Goal: Task Accomplishment & Management: Manage account settings

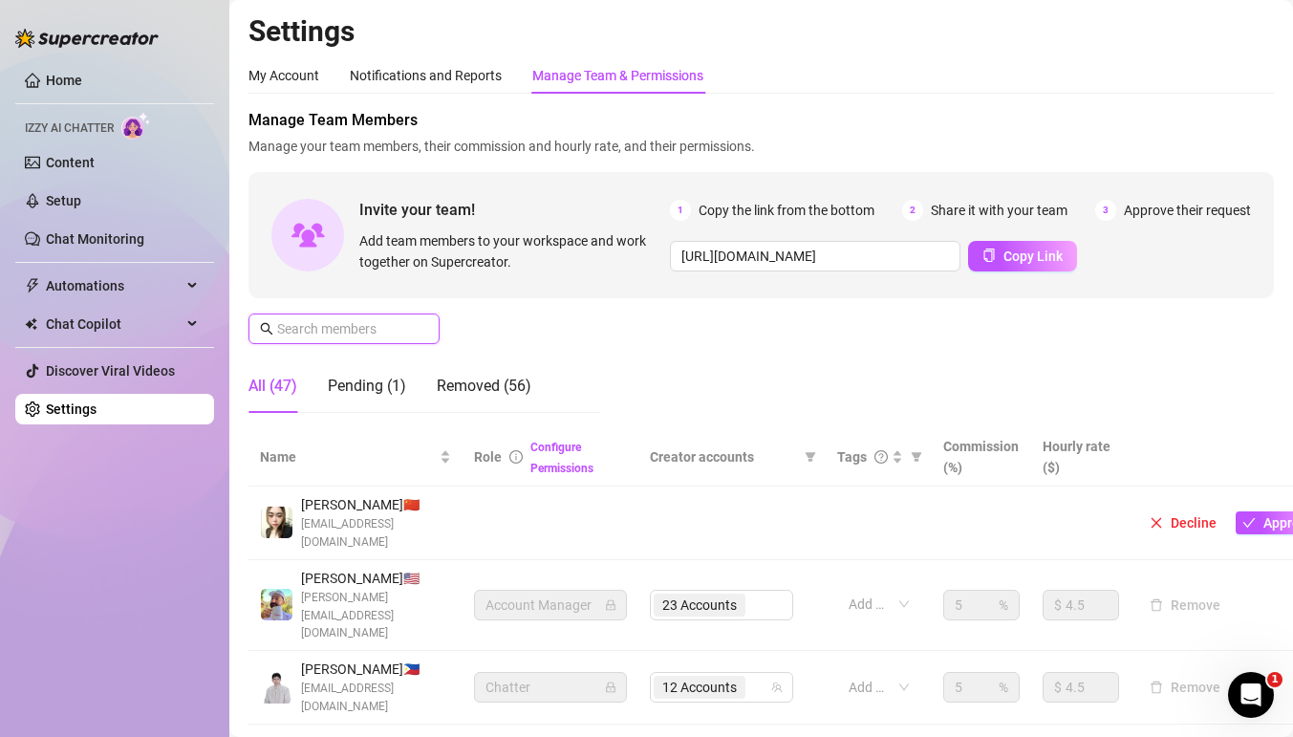
click at [411, 331] on input "text" at bounding box center [345, 328] width 136 height 21
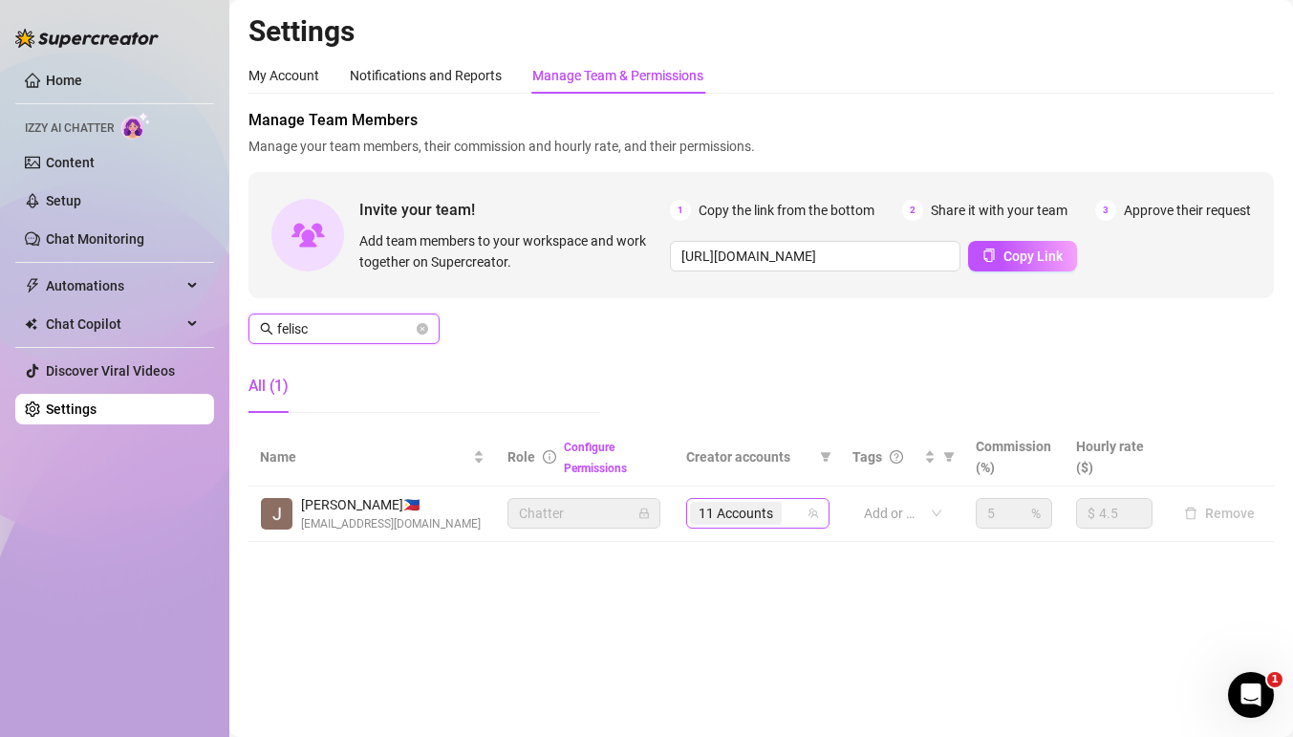
click at [785, 511] on div "11 Accounts" at bounding box center [738, 513] width 96 height 27
type input "felisc"
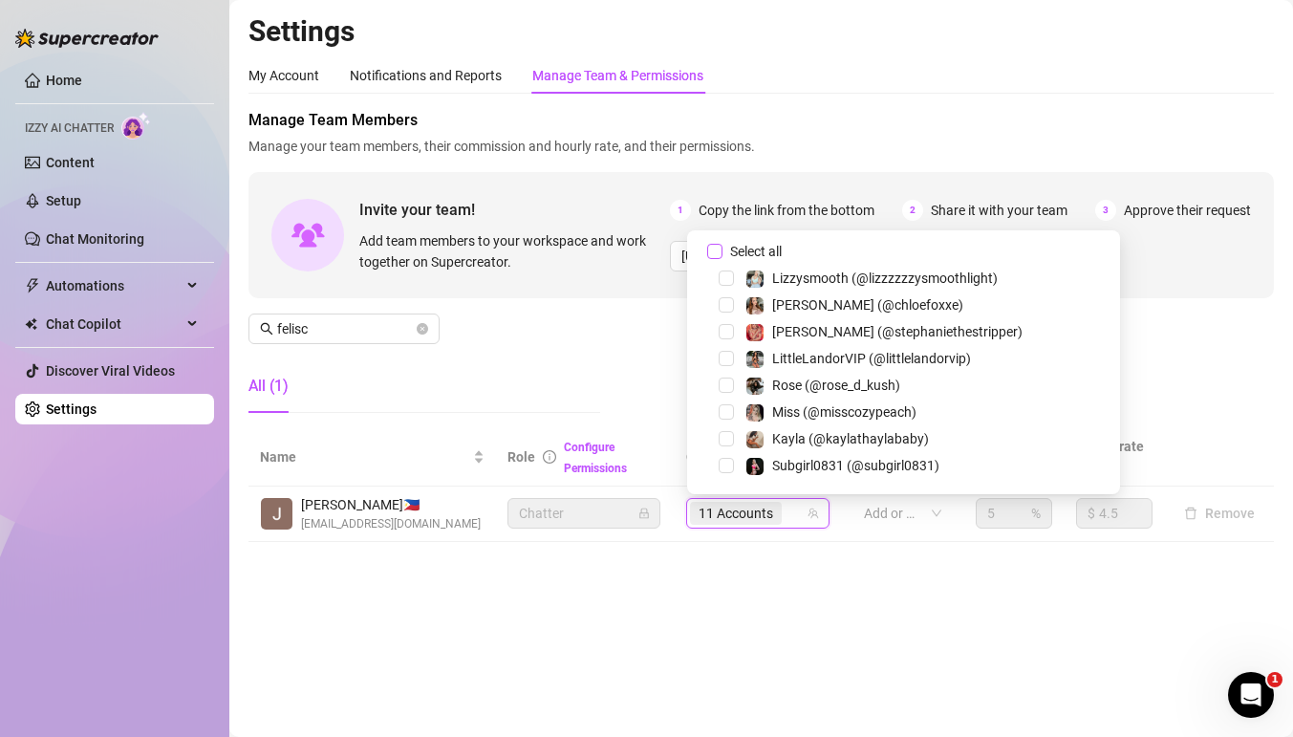
click at [716, 248] on input "Select all" at bounding box center [714, 251] width 15 height 15
click at [512, 476] on div "Role Configure Permissions" at bounding box center [585, 457] width 156 height 42
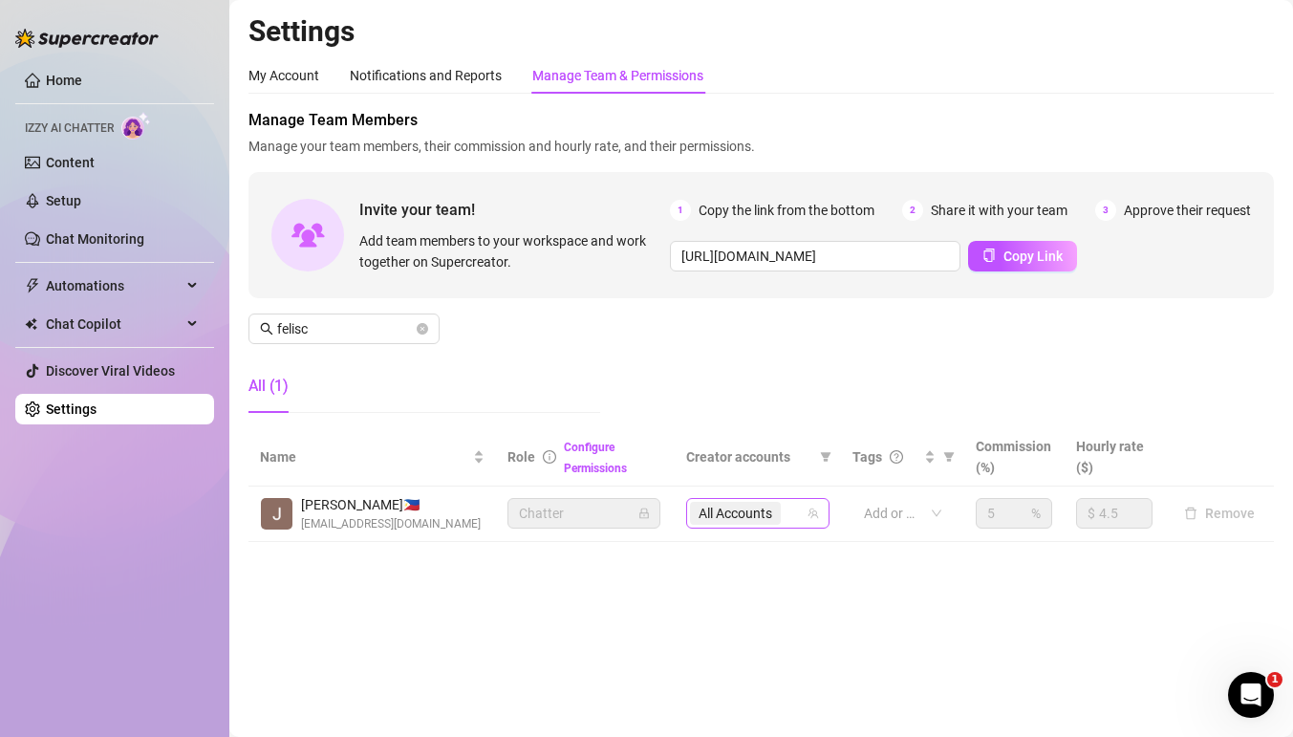
click at [738, 519] on span "All Accounts" at bounding box center [736, 513] width 74 height 21
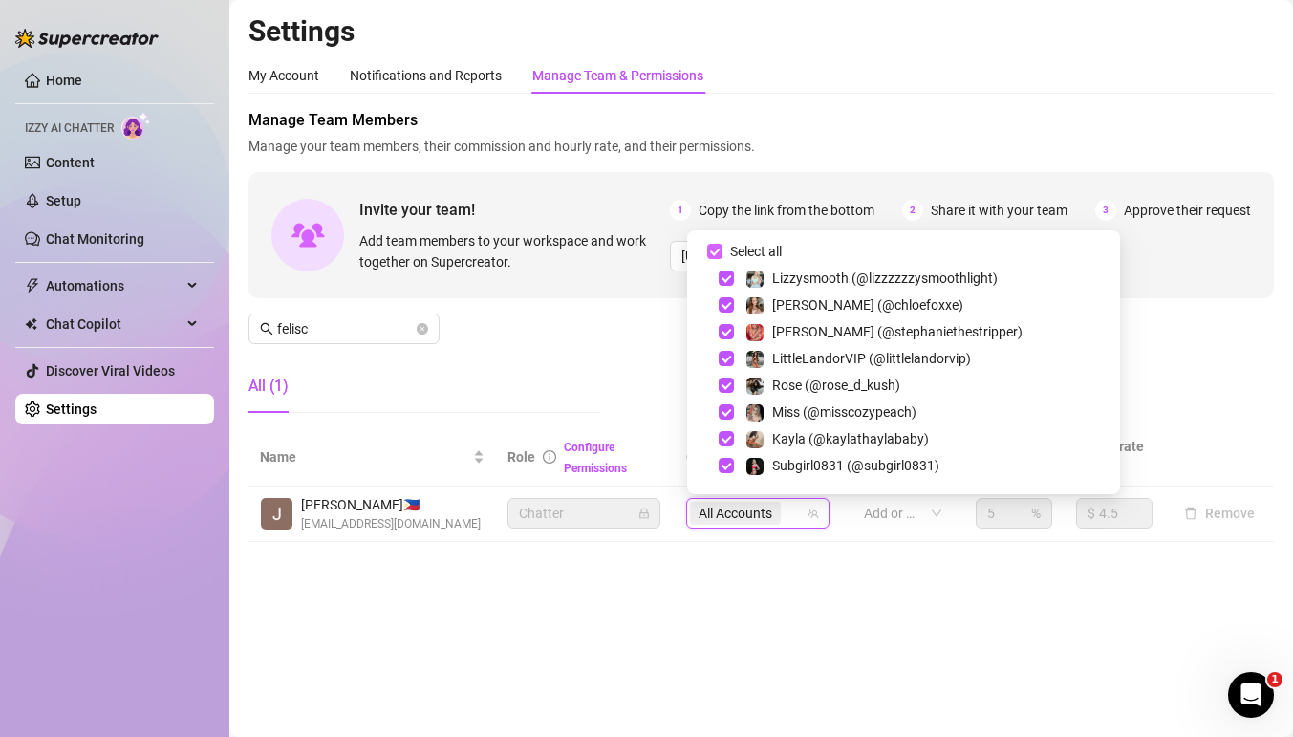
click at [714, 248] on input "Select all" at bounding box center [714, 251] width 15 height 15
checkbox input "false"
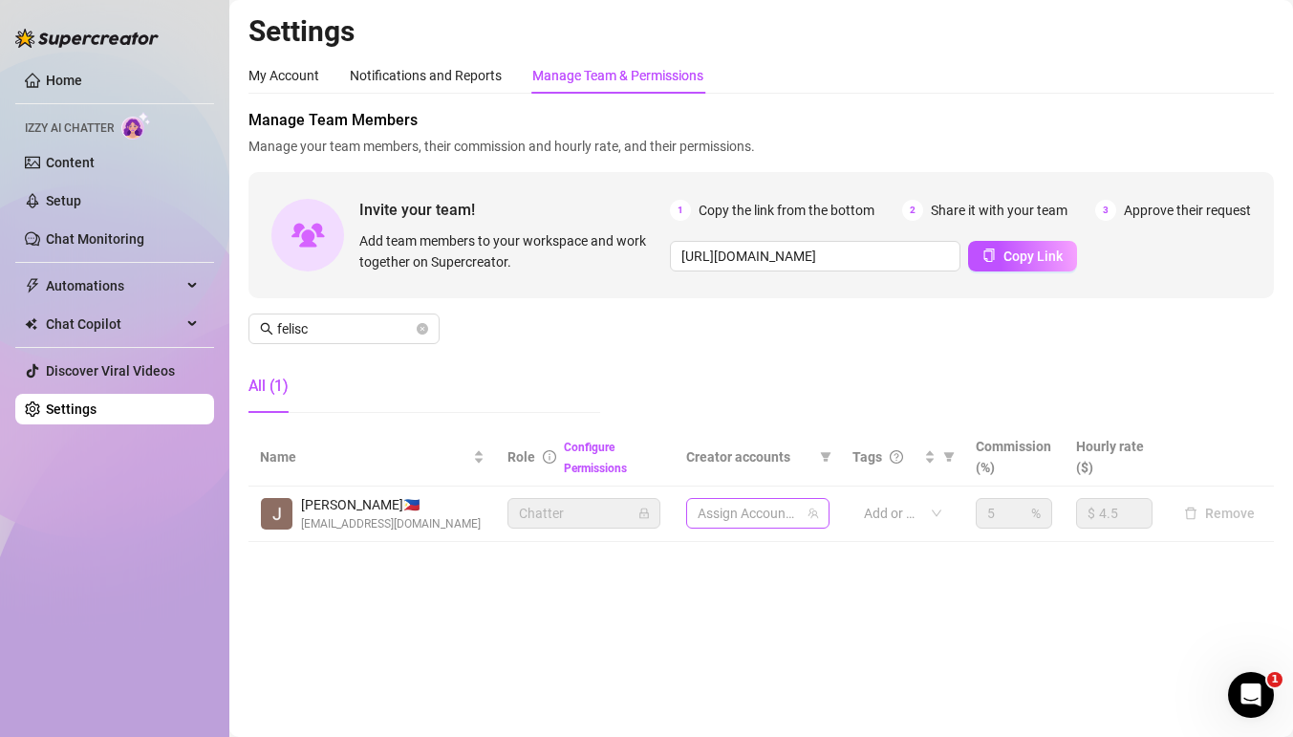
click at [736, 513] on div at bounding box center [748, 513] width 116 height 27
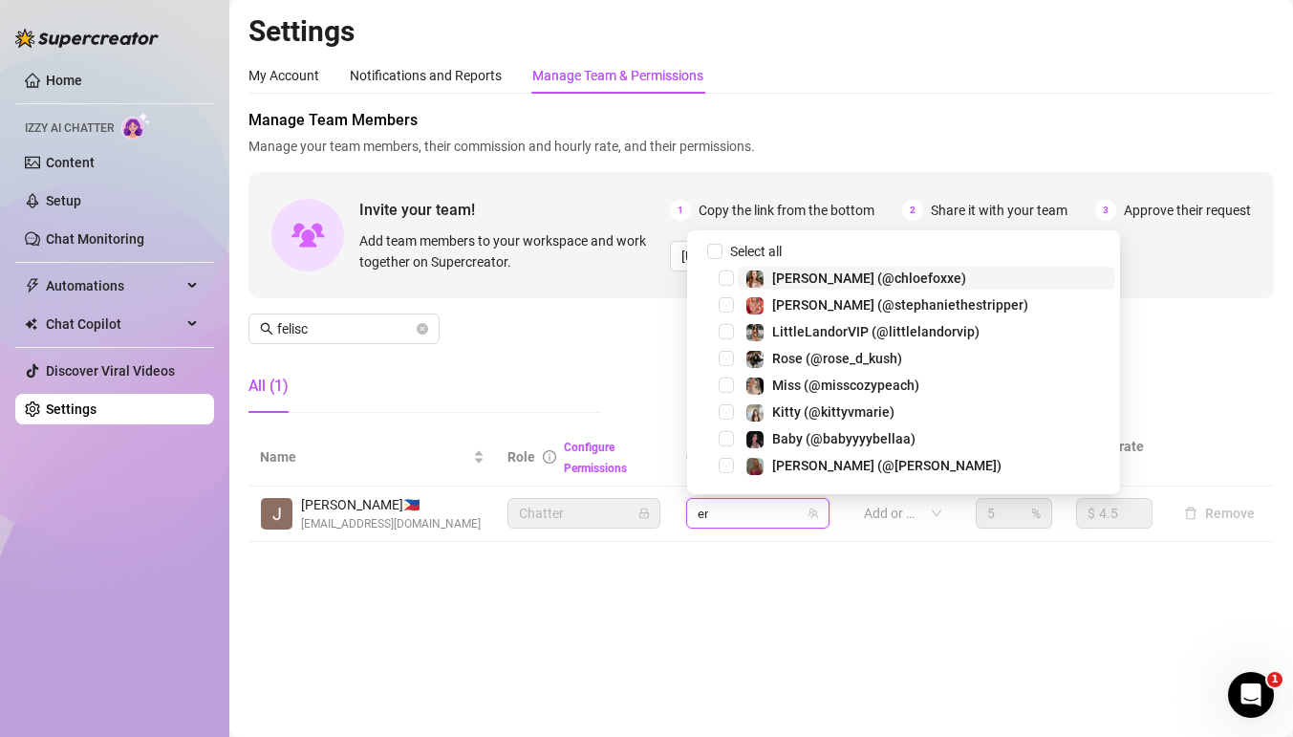
type input "emi"
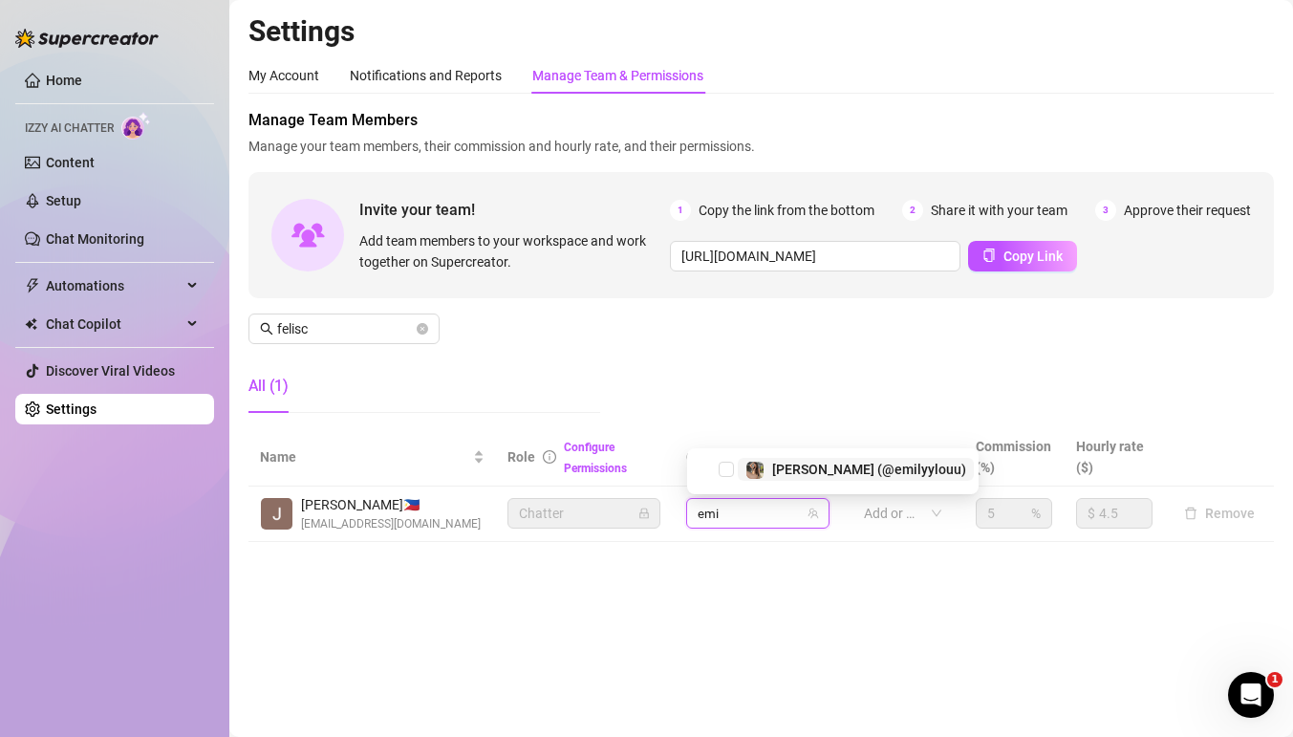
click at [744, 470] on span "[PERSON_NAME] (@emilyylouu)" at bounding box center [856, 469] width 236 height 23
type input "play"
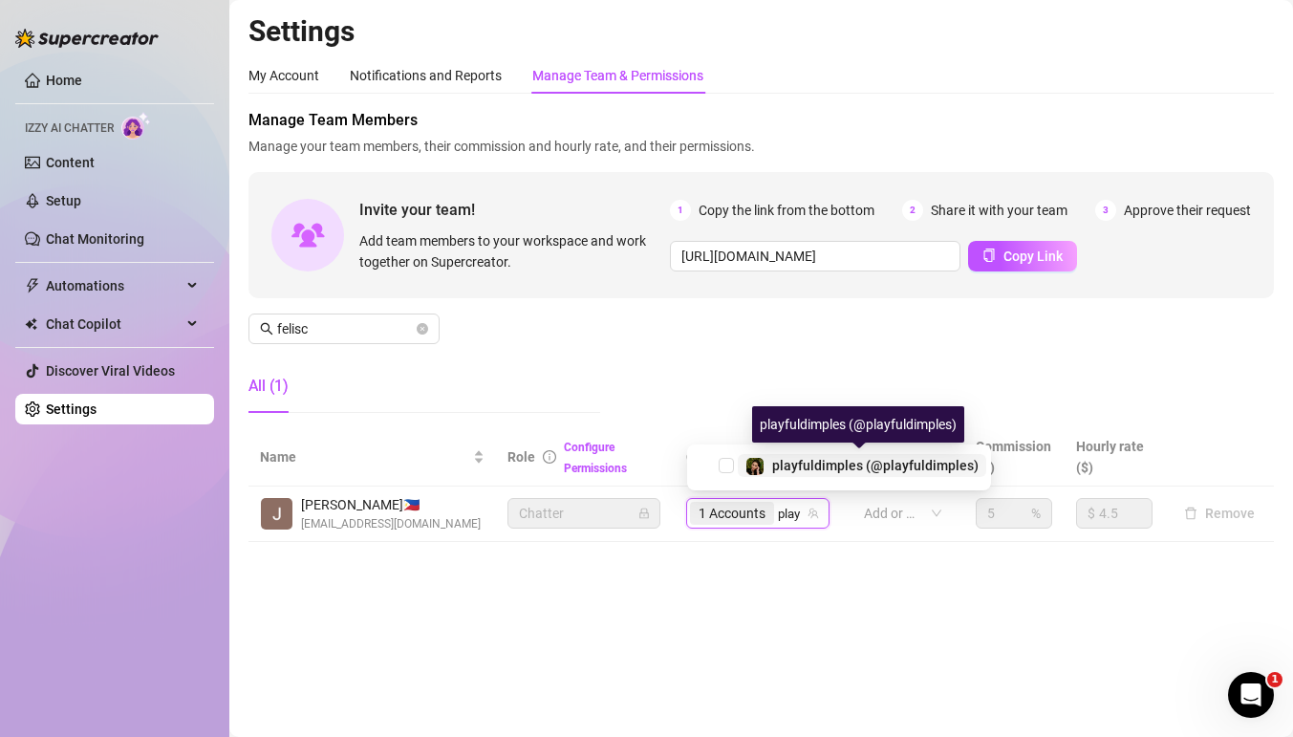
click at [763, 454] on div at bounding box center [754, 465] width 19 height 23
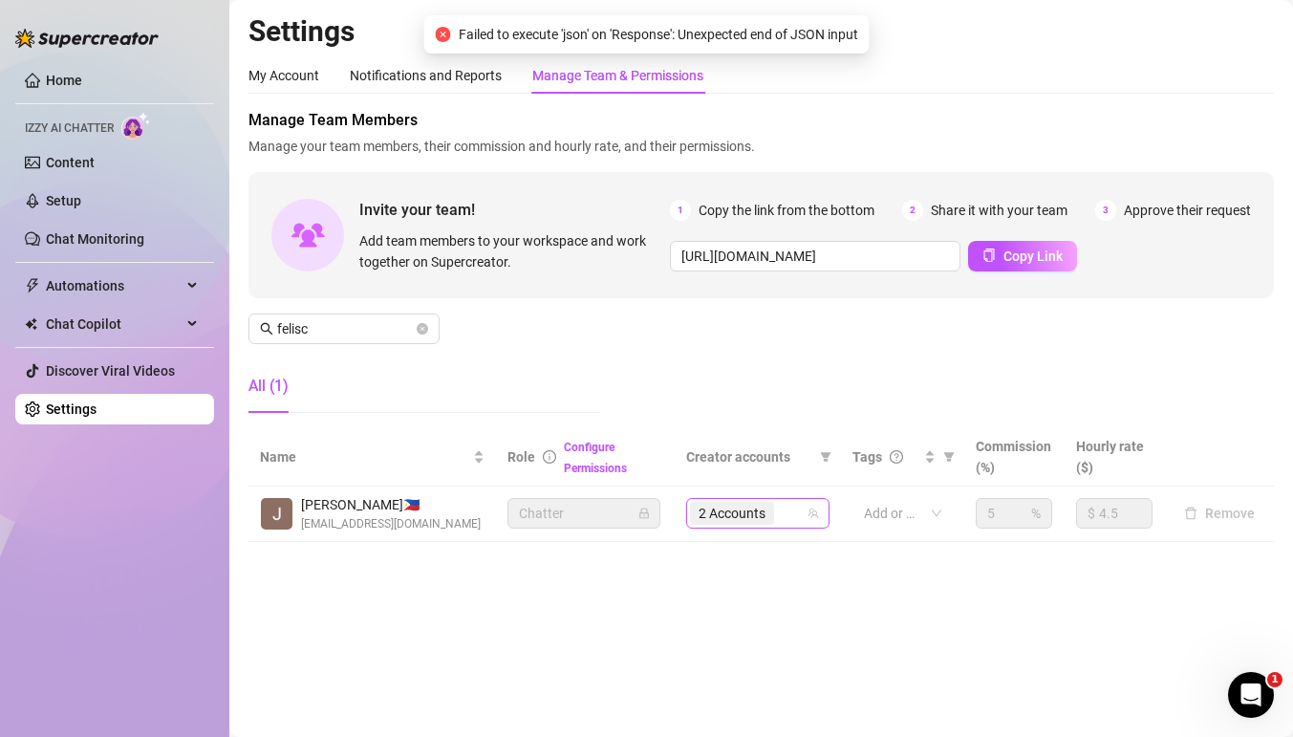
click at [784, 515] on div "2 Accounts" at bounding box center [748, 513] width 116 height 27
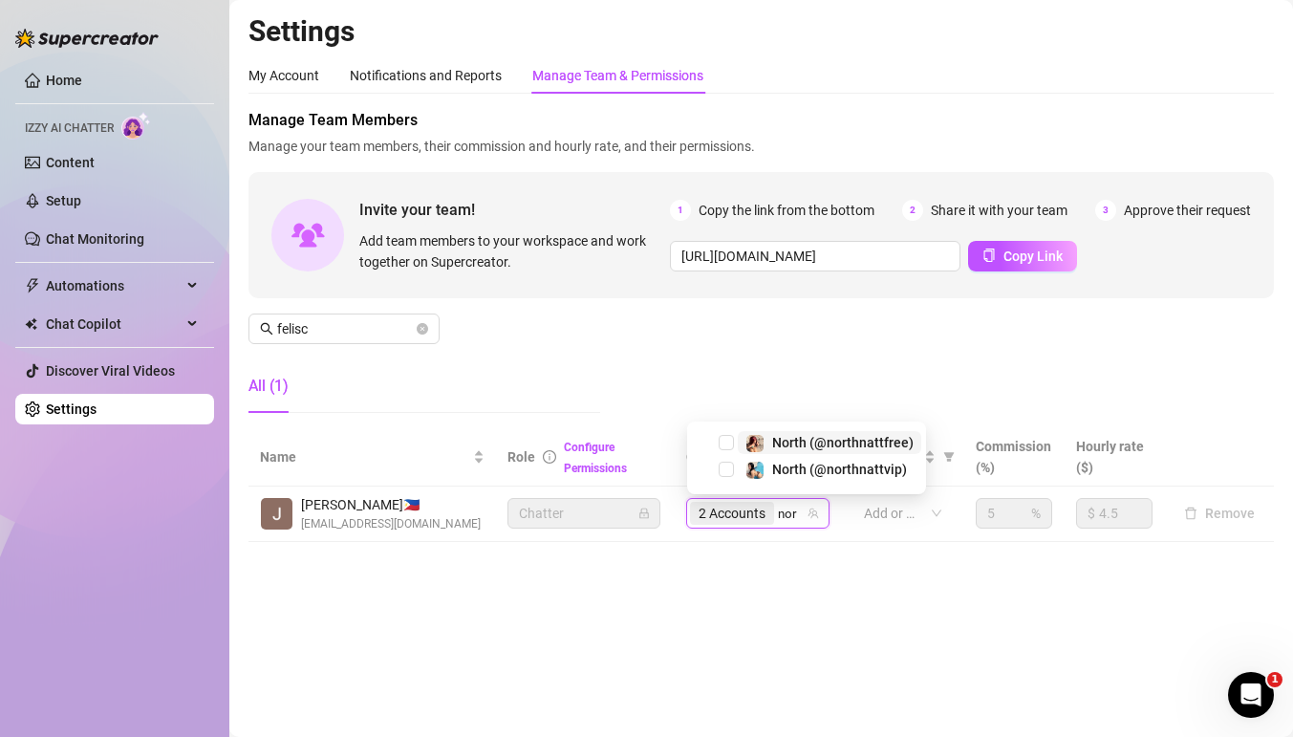
type input "nort"
click at [730, 437] on span "Select tree node" at bounding box center [726, 438] width 15 height 15
type input "north"
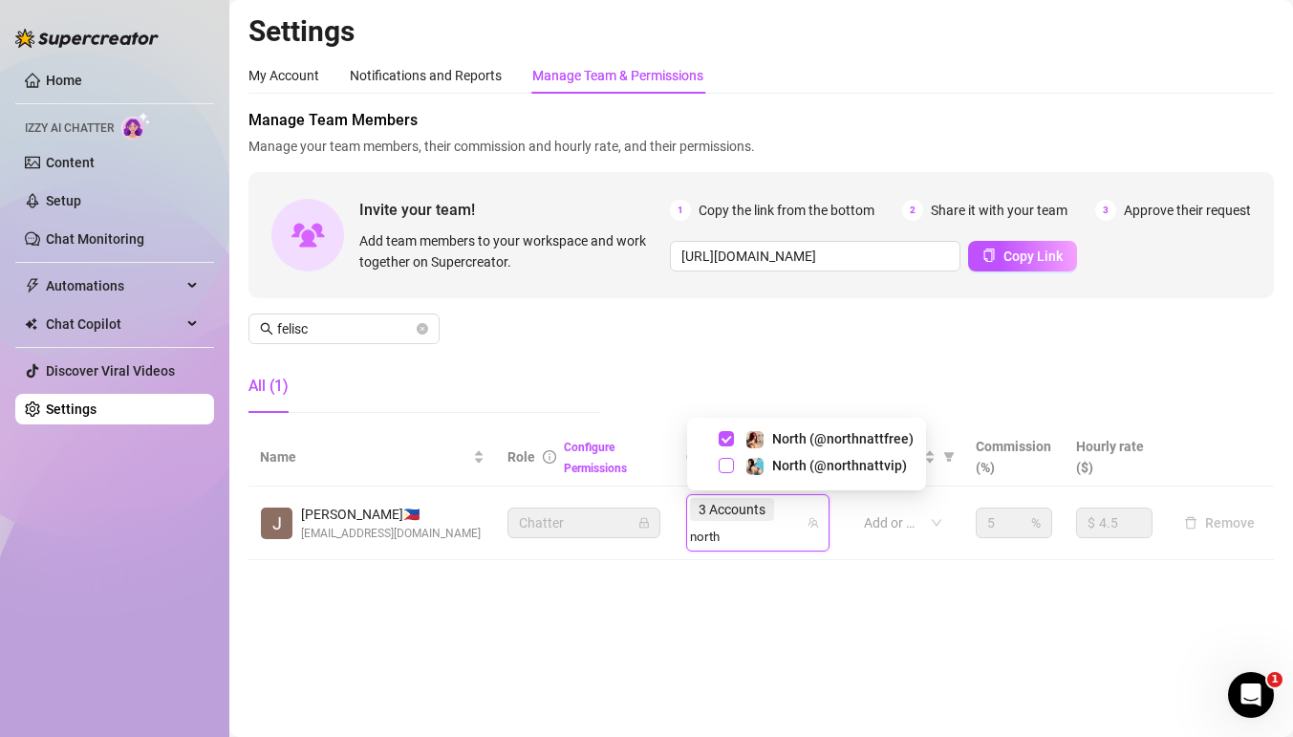
click at [723, 459] on span "Select tree node" at bounding box center [726, 465] width 15 height 15
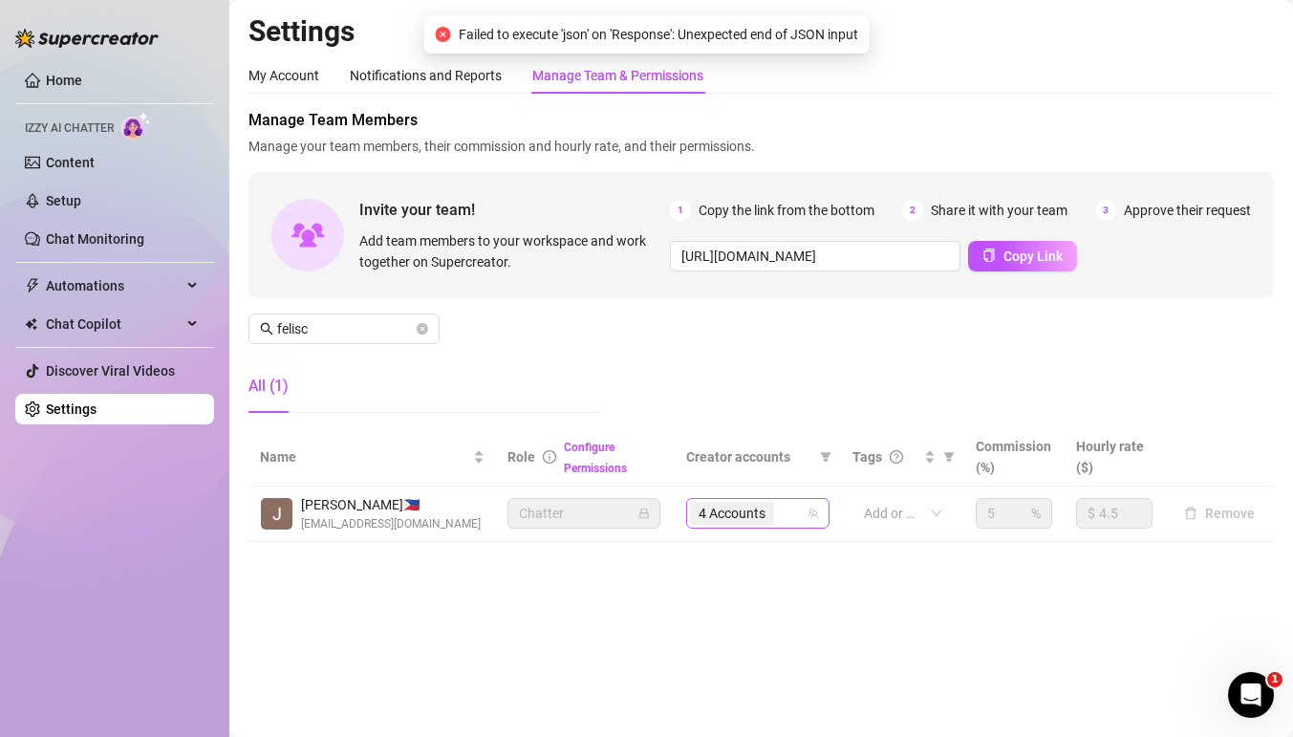
click at [805, 514] on div "4 Accounts" at bounding box center [748, 513] width 116 height 27
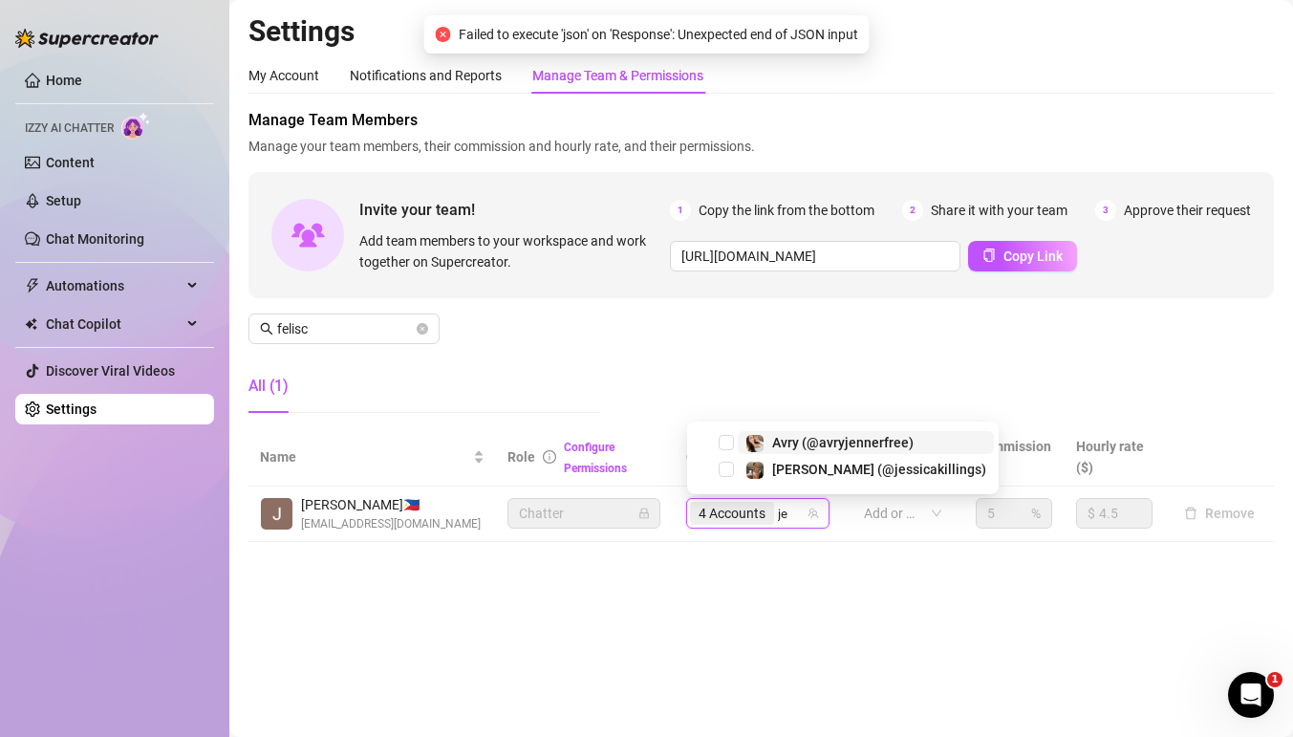
type input "jes"
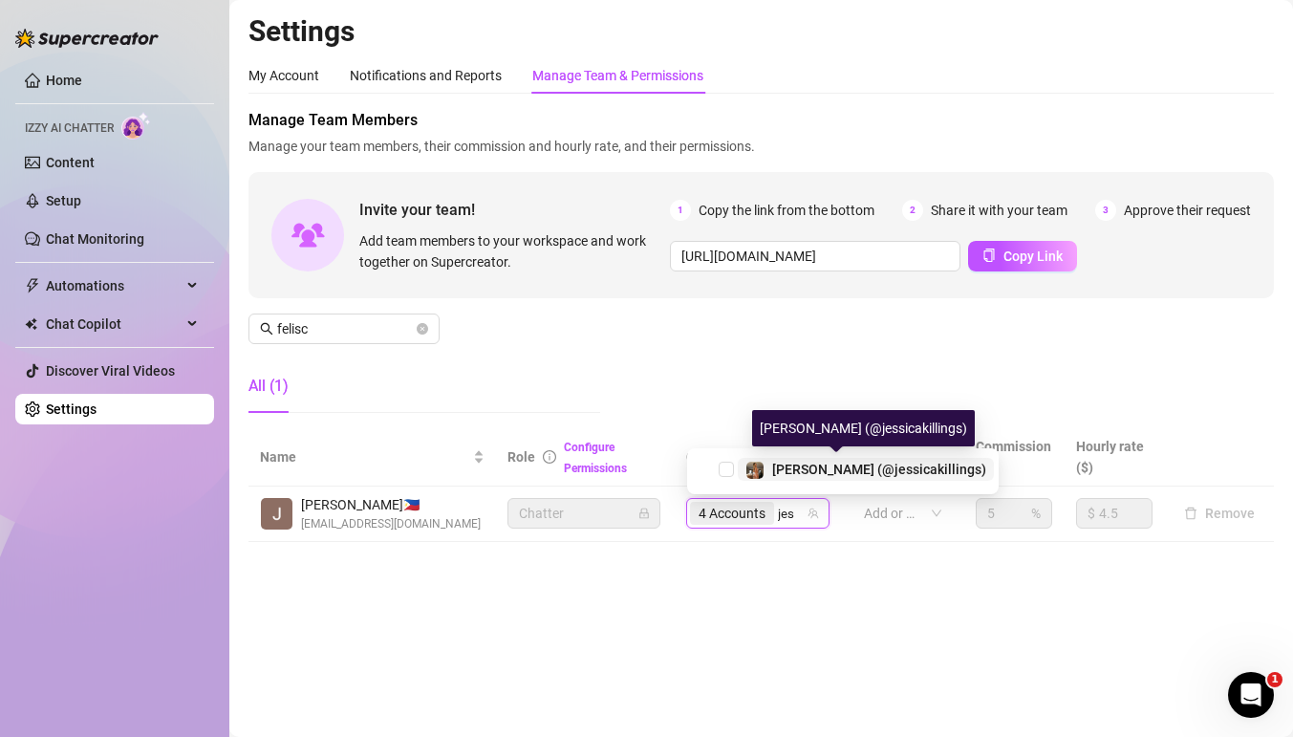
click at [799, 472] on span "[PERSON_NAME] (@jessicakillings)" at bounding box center [879, 469] width 214 height 15
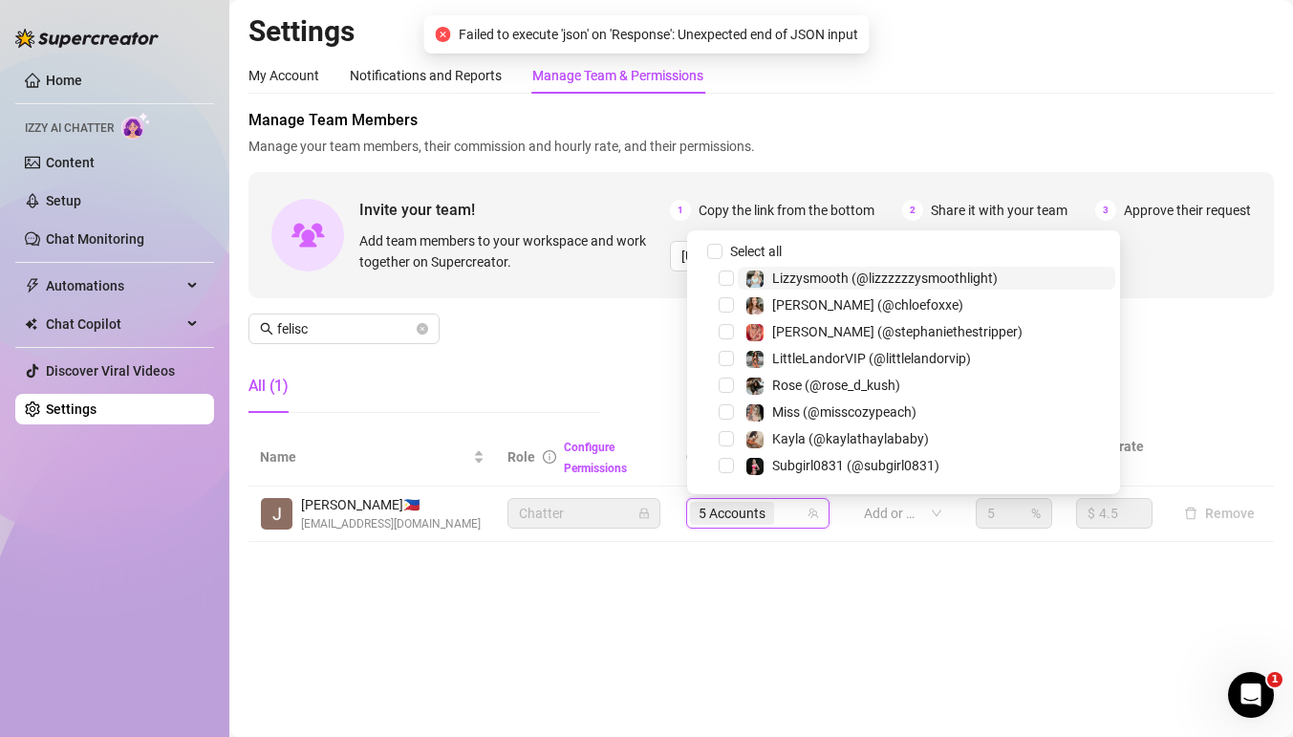
click at [799, 519] on div "5 Accounts" at bounding box center [748, 513] width 116 height 27
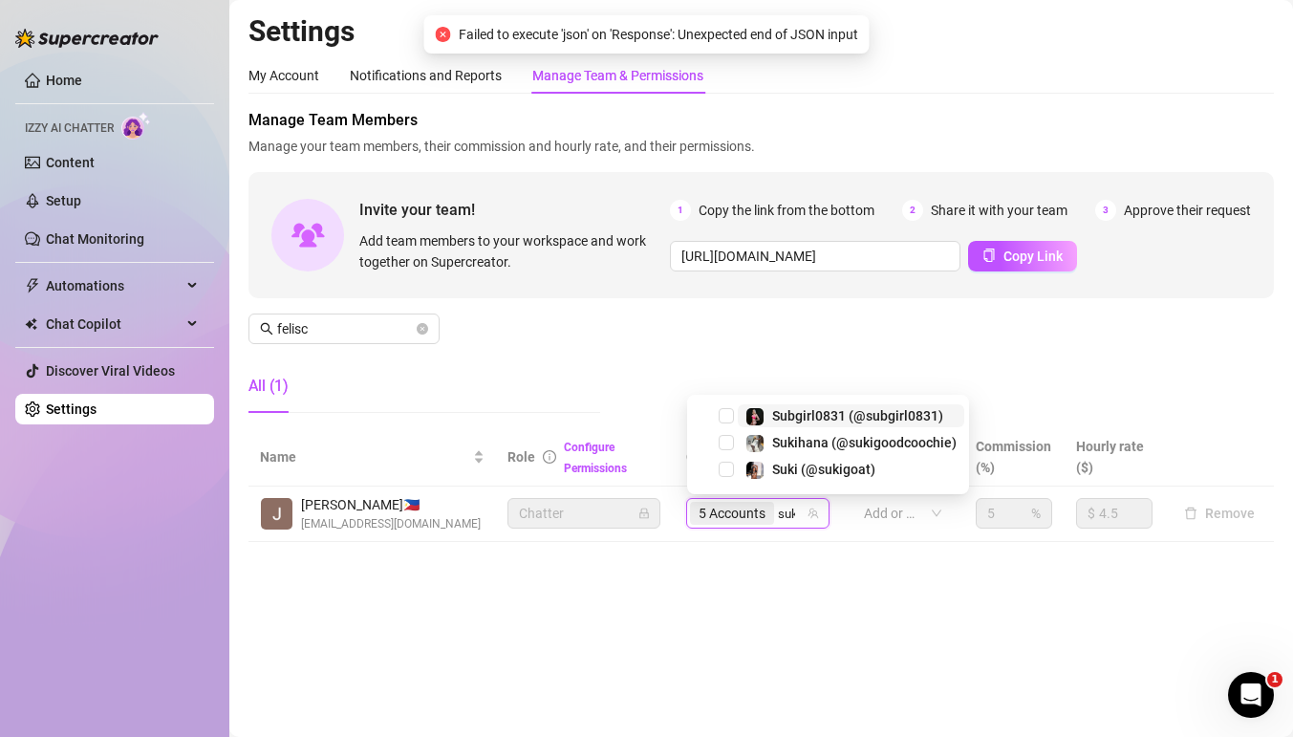
type input "suki"
click at [796, 465] on span "Suki (@sukigoat)" at bounding box center [823, 465] width 103 height 15
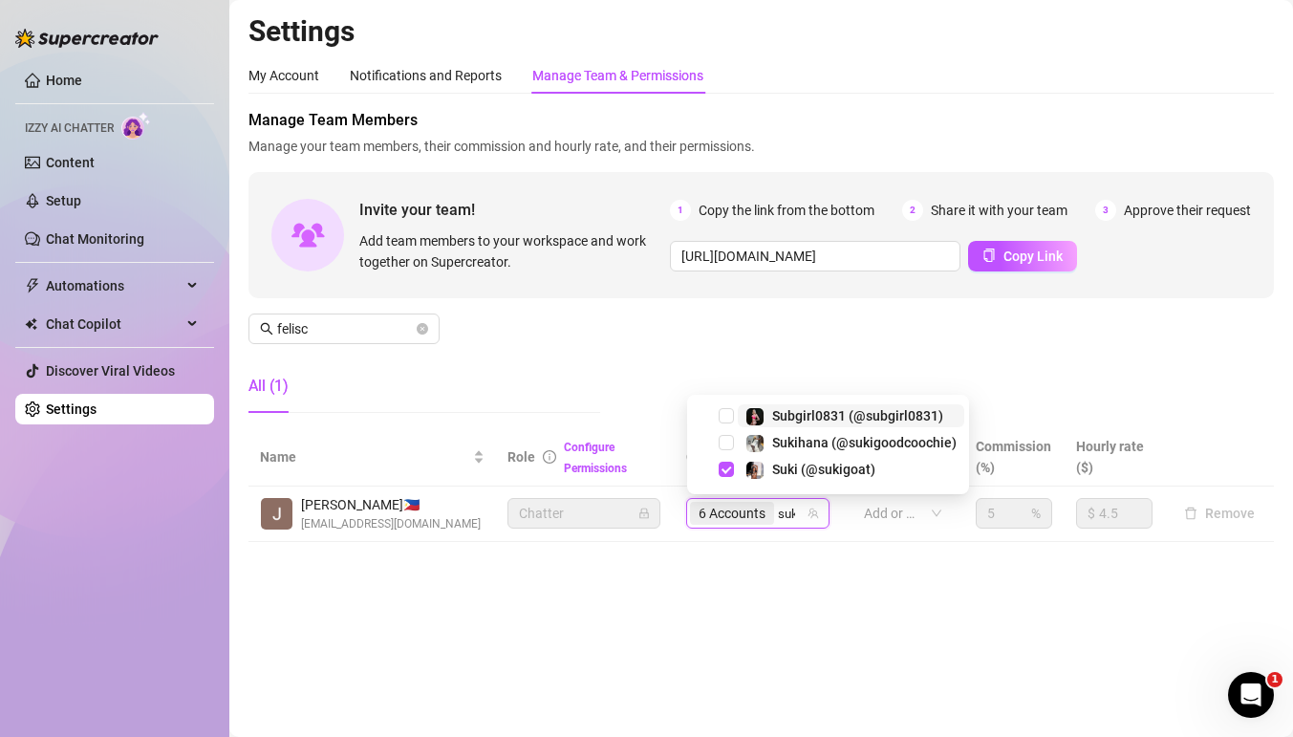
type input "suki"
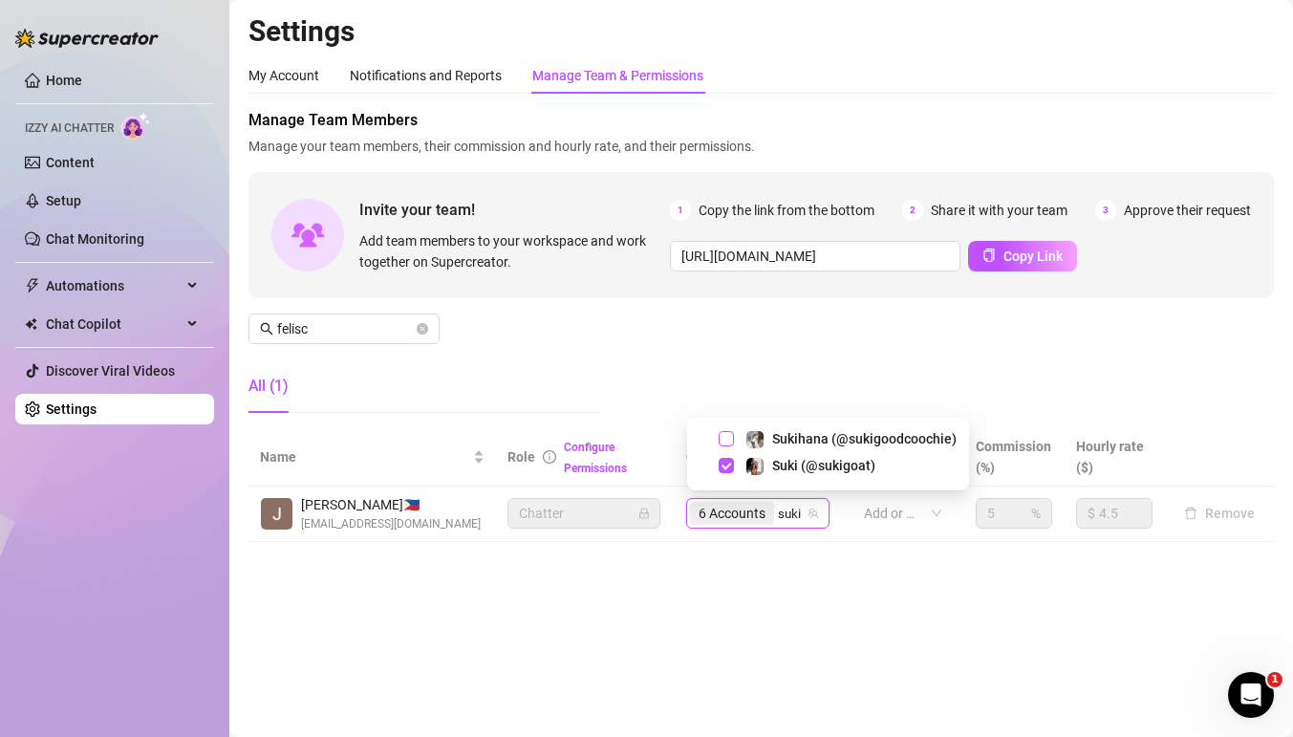
click at [732, 436] on span "Select tree node" at bounding box center [726, 438] width 15 height 15
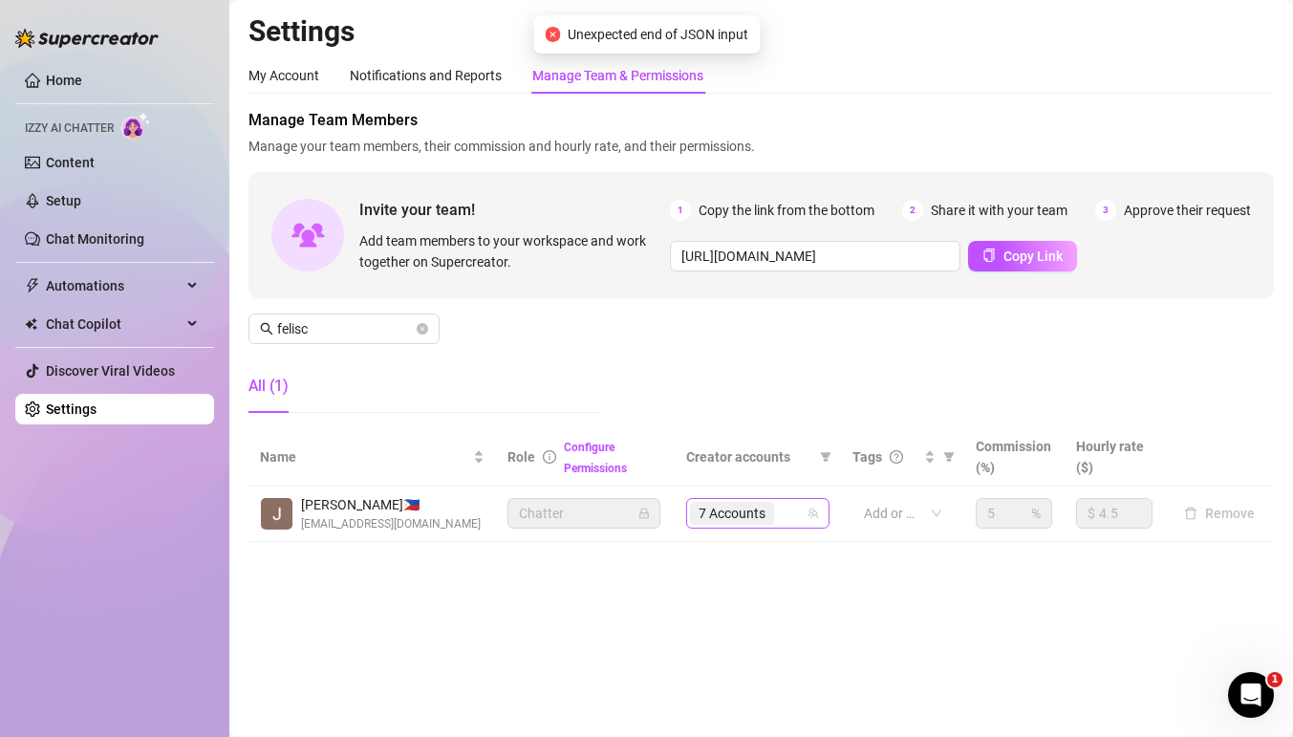
click at [793, 513] on div "7 Accounts" at bounding box center [748, 513] width 116 height 27
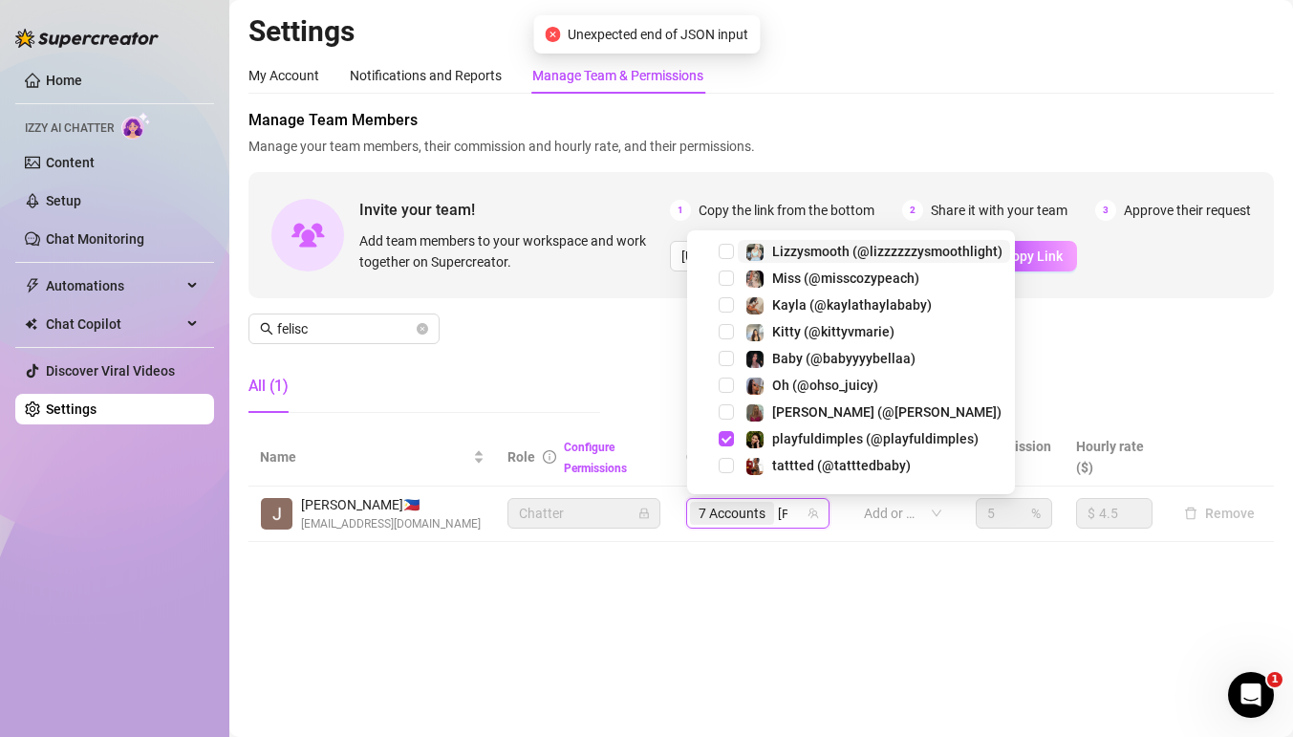
type input "[PERSON_NAME]"
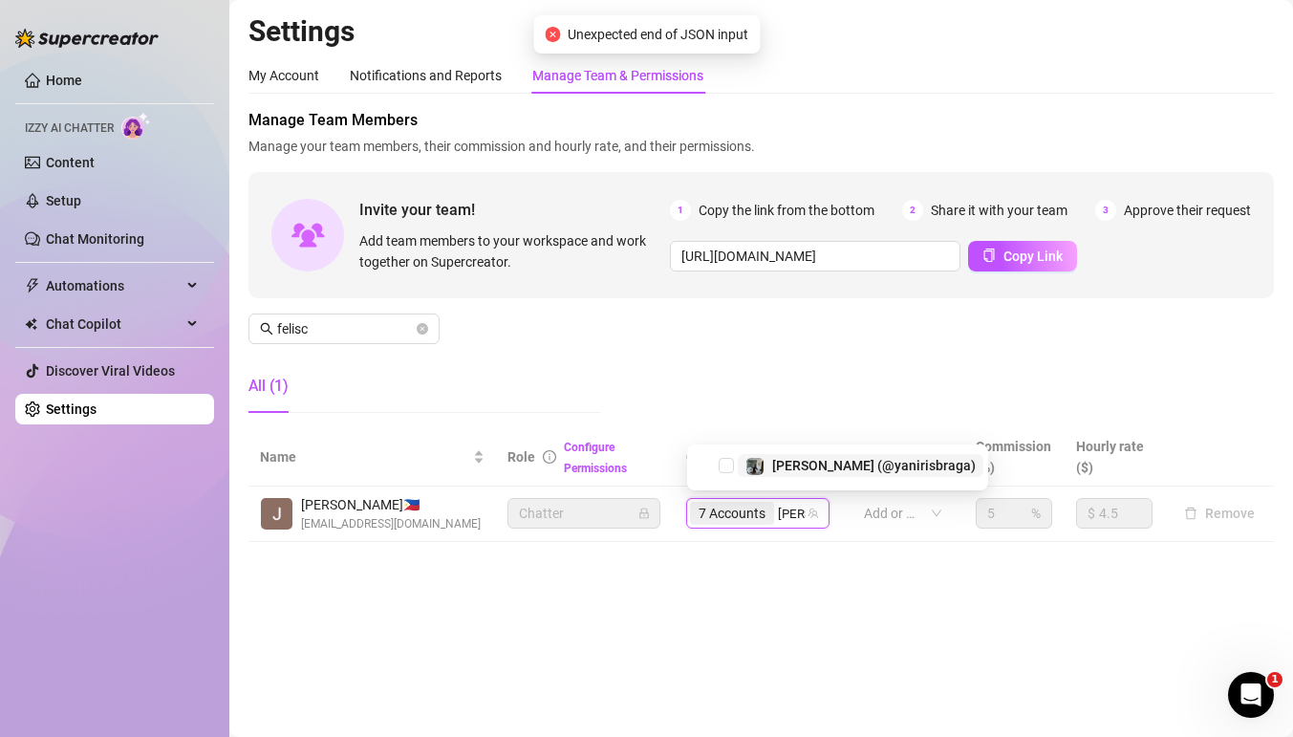
click at [773, 464] on span "[PERSON_NAME] (@yanirisbraga)" at bounding box center [874, 465] width 204 height 15
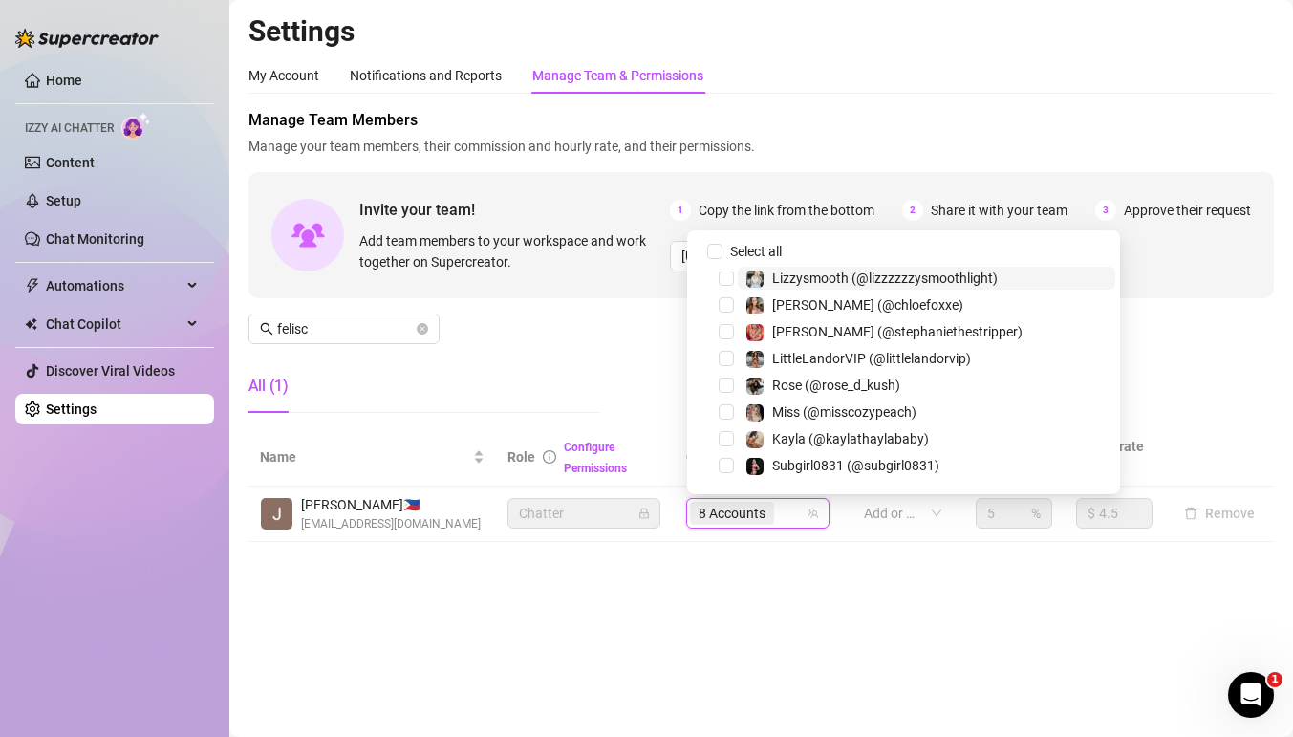
click at [792, 515] on div "8 Accounts" at bounding box center [748, 513] width 116 height 27
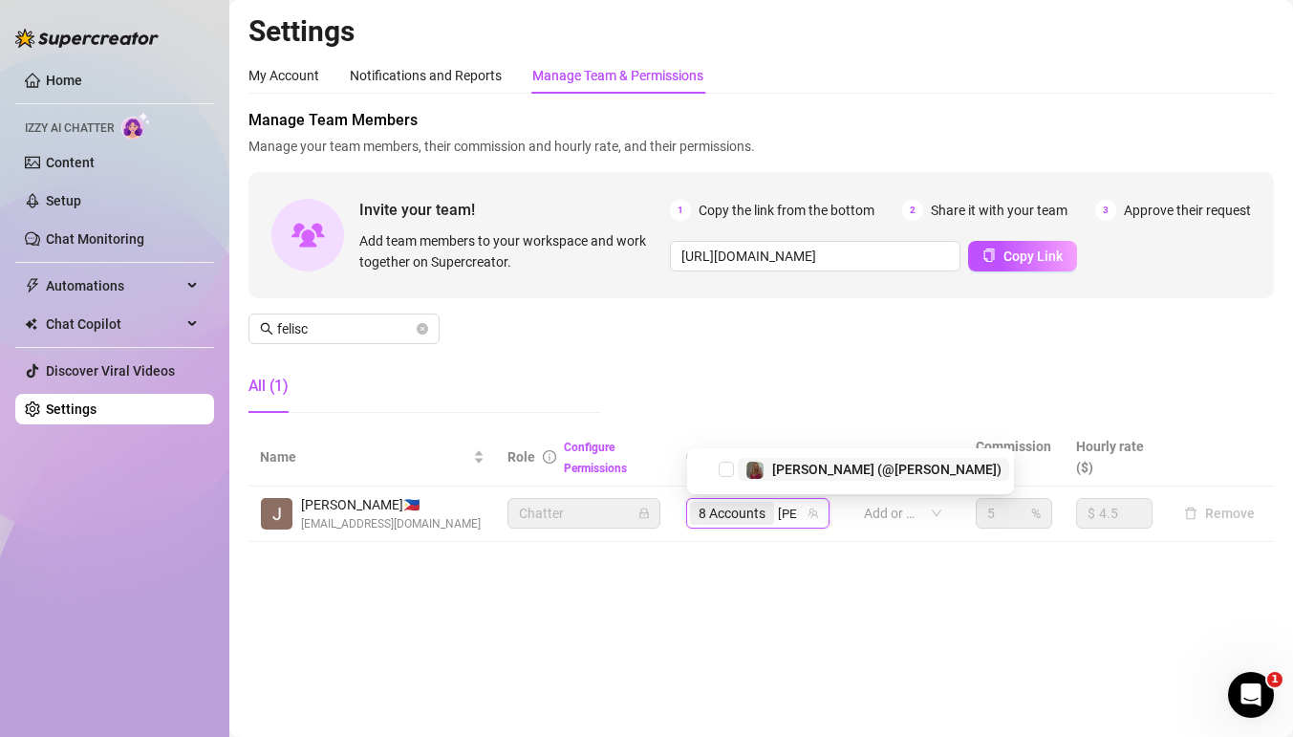
type input "kyli"
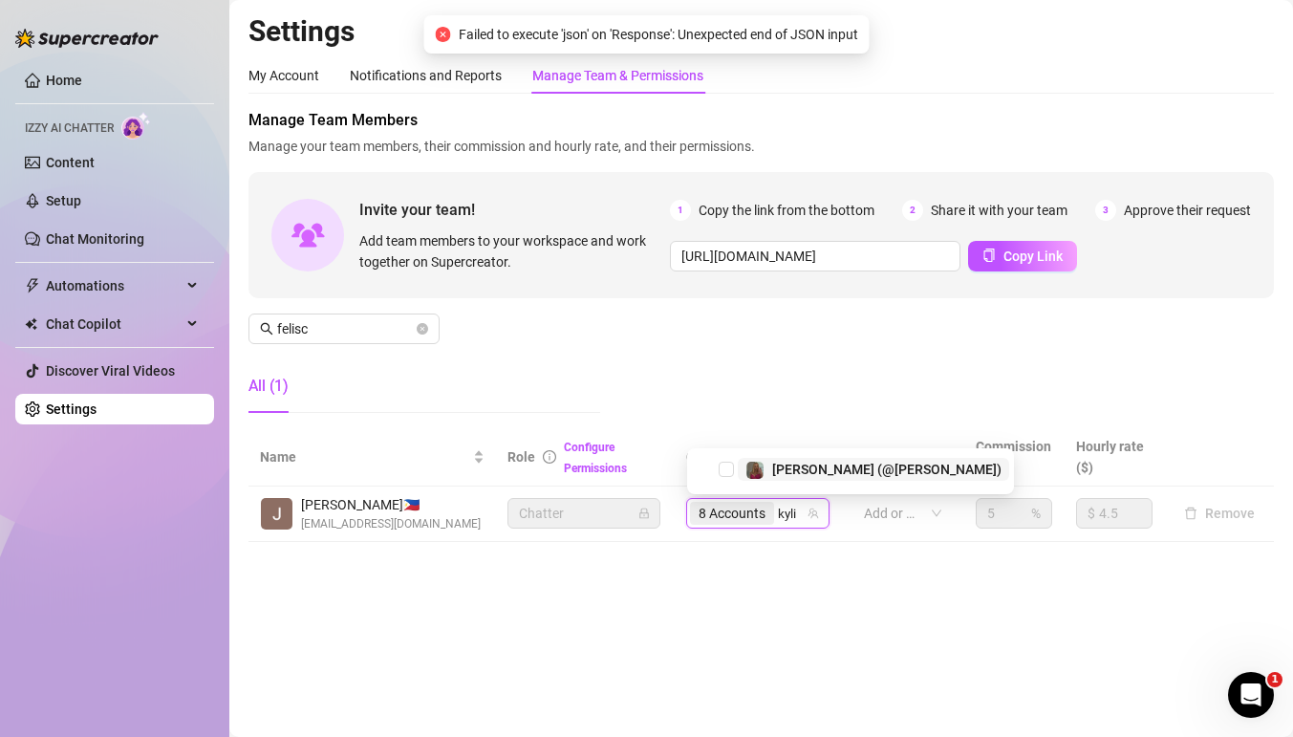
click at [783, 475] on span "[PERSON_NAME] (@[PERSON_NAME])" at bounding box center [886, 469] width 229 height 15
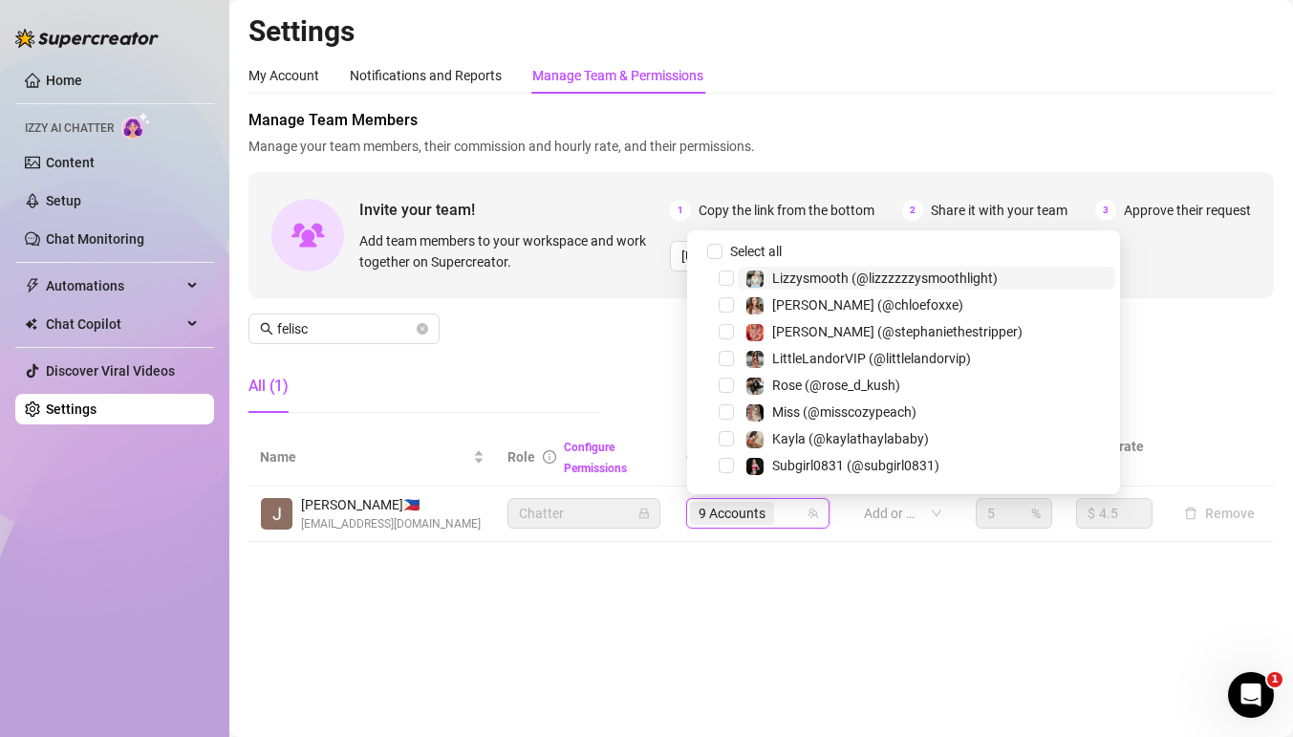
click at [789, 517] on div "9 Accounts" at bounding box center [748, 513] width 116 height 27
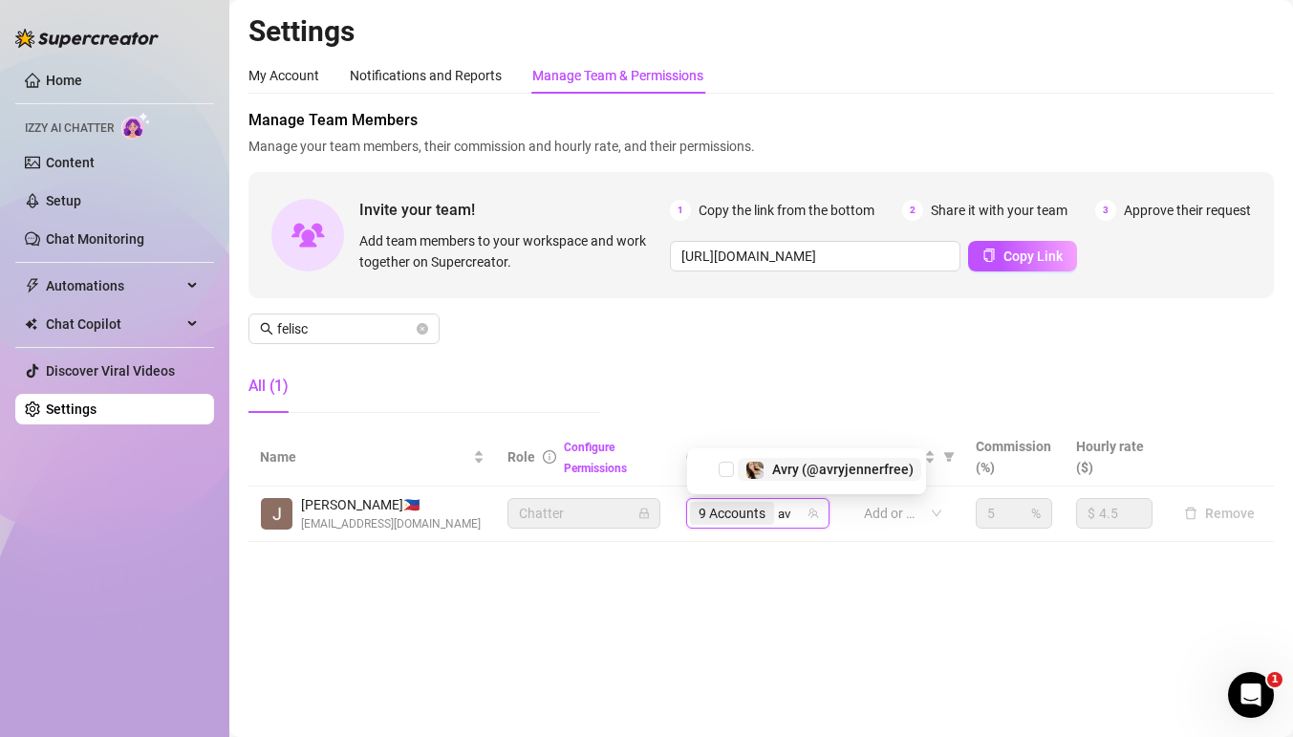
type input "avr"
click at [779, 465] on span "Avry (@avryjennerfree)" at bounding box center [842, 469] width 141 height 15
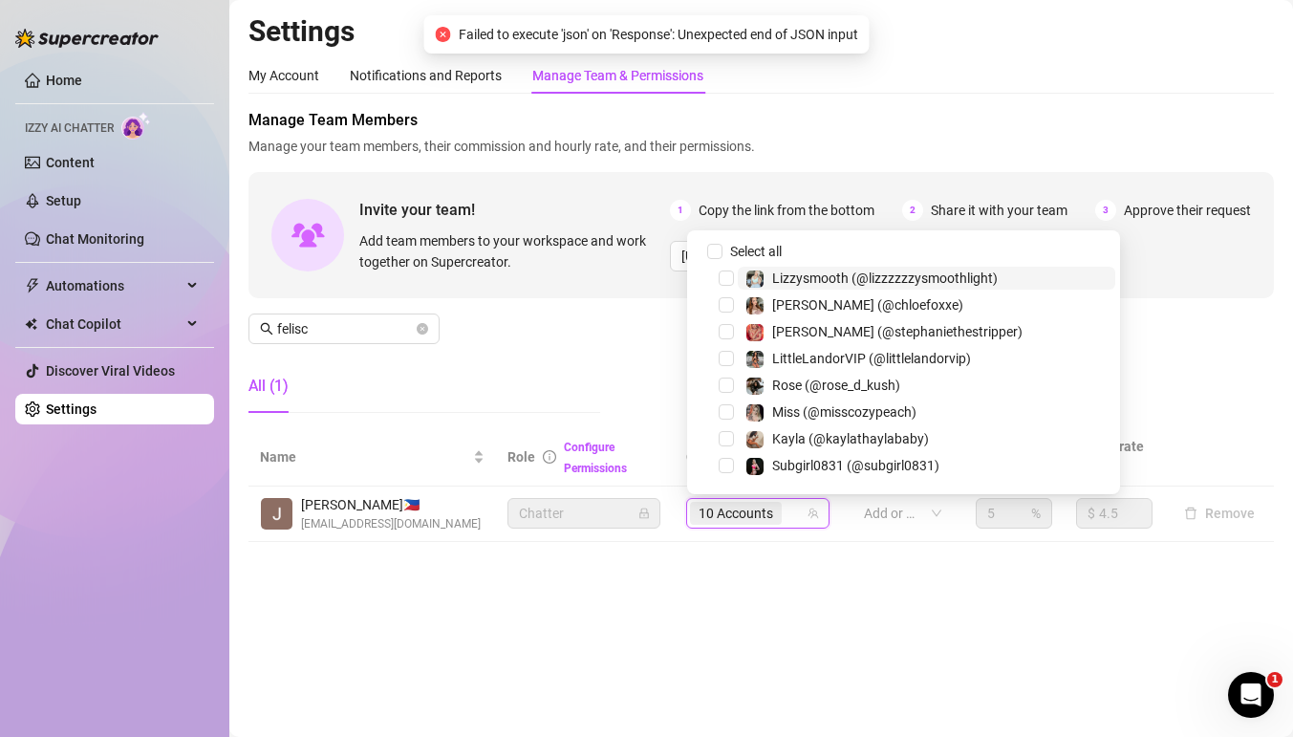
click at [788, 520] on input "search" at bounding box center [788, 513] width 4 height 23
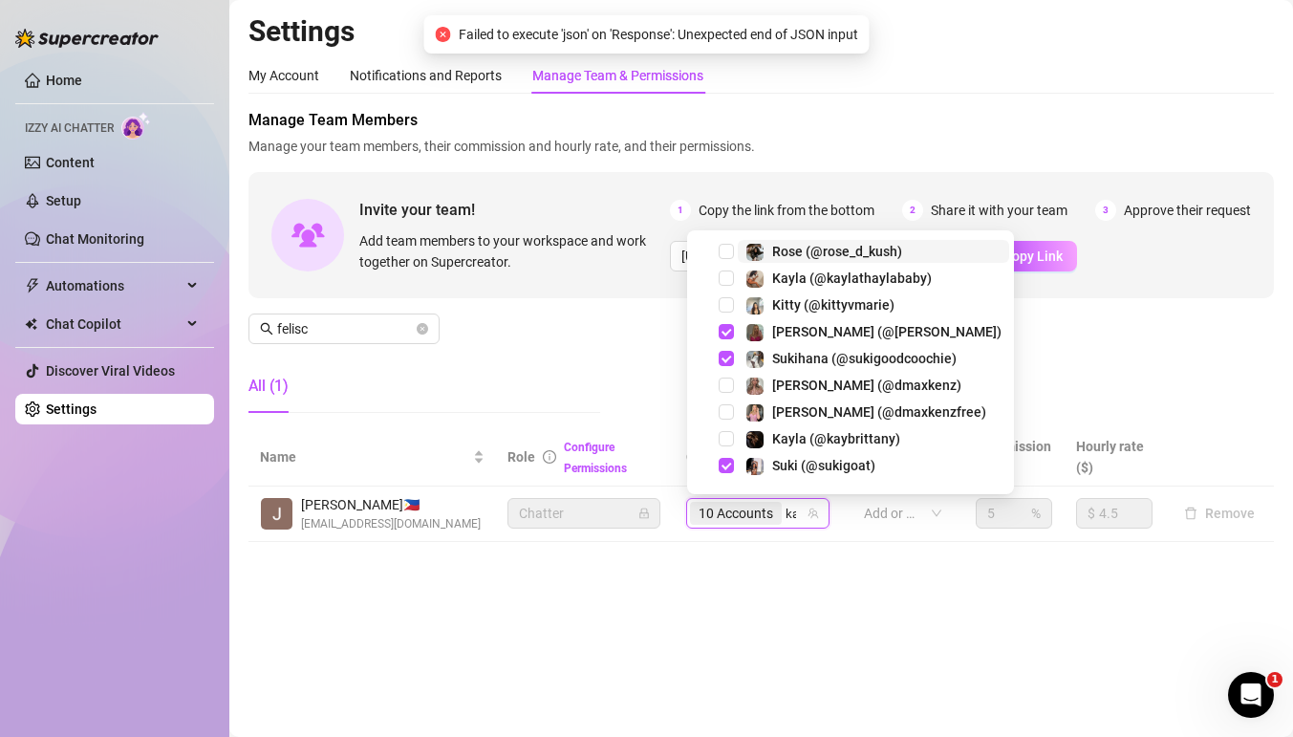
type input "[PERSON_NAME]"
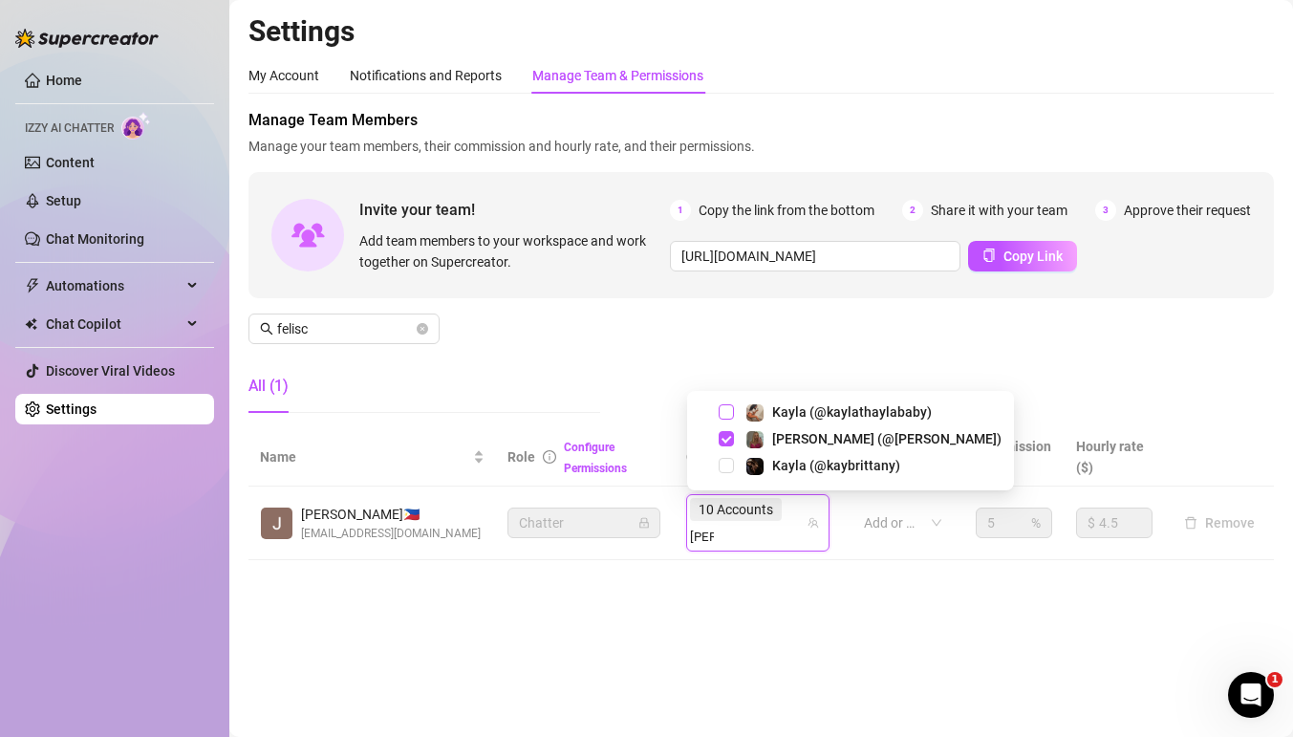
click at [727, 415] on span "Select tree node" at bounding box center [726, 411] width 15 height 15
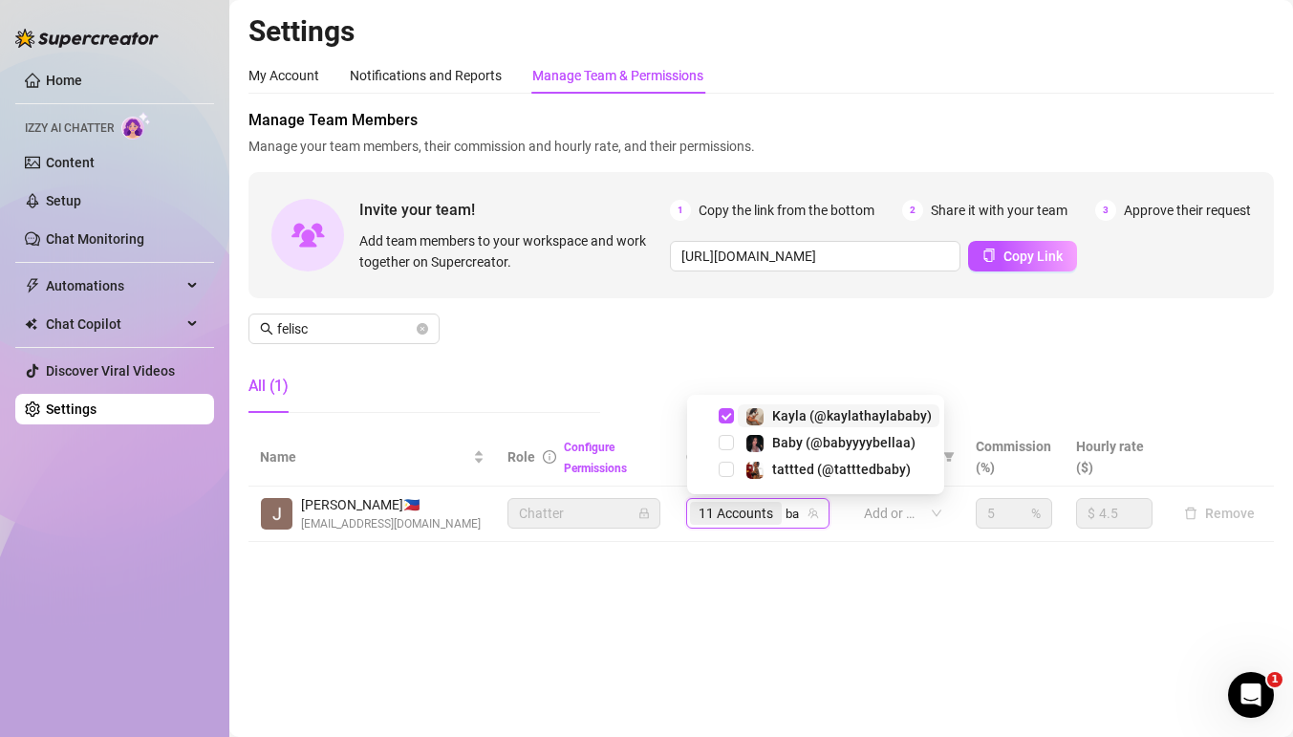
type input "bab"
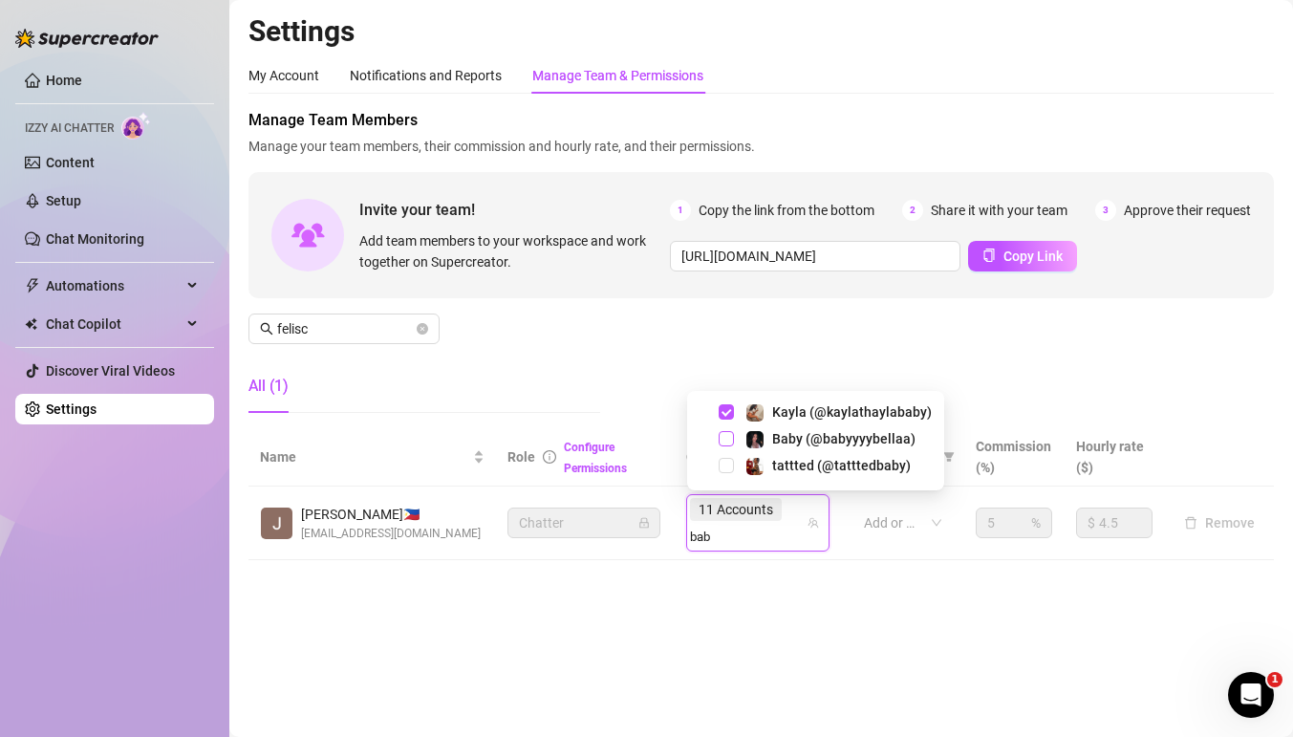
click at [723, 438] on span "Select tree node" at bounding box center [726, 438] width 15 height 15
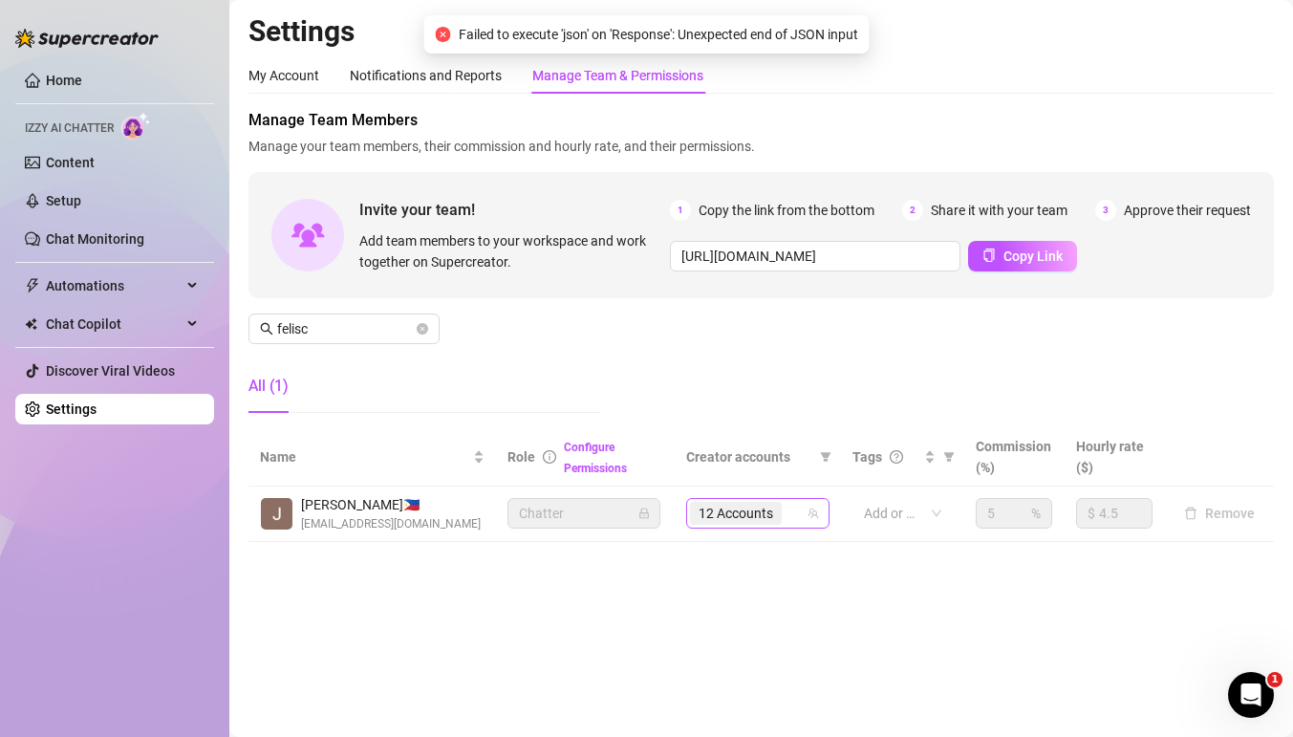
click at [782, 511] on span "12 Accounts" at bounding box center [736, 513] width 92 height 23
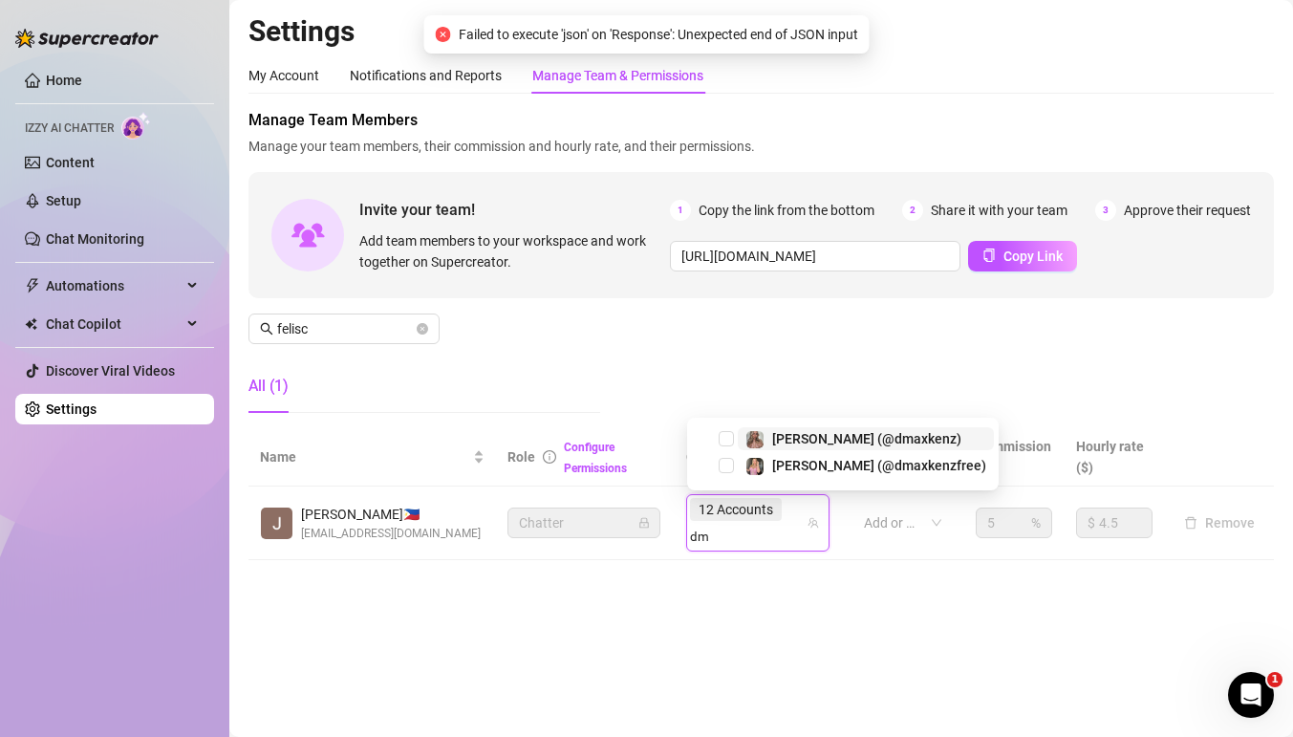
type input "dma"
click at [724, 437] on span "Select tree node" at bounding box center [726, 438] width 15 height 15
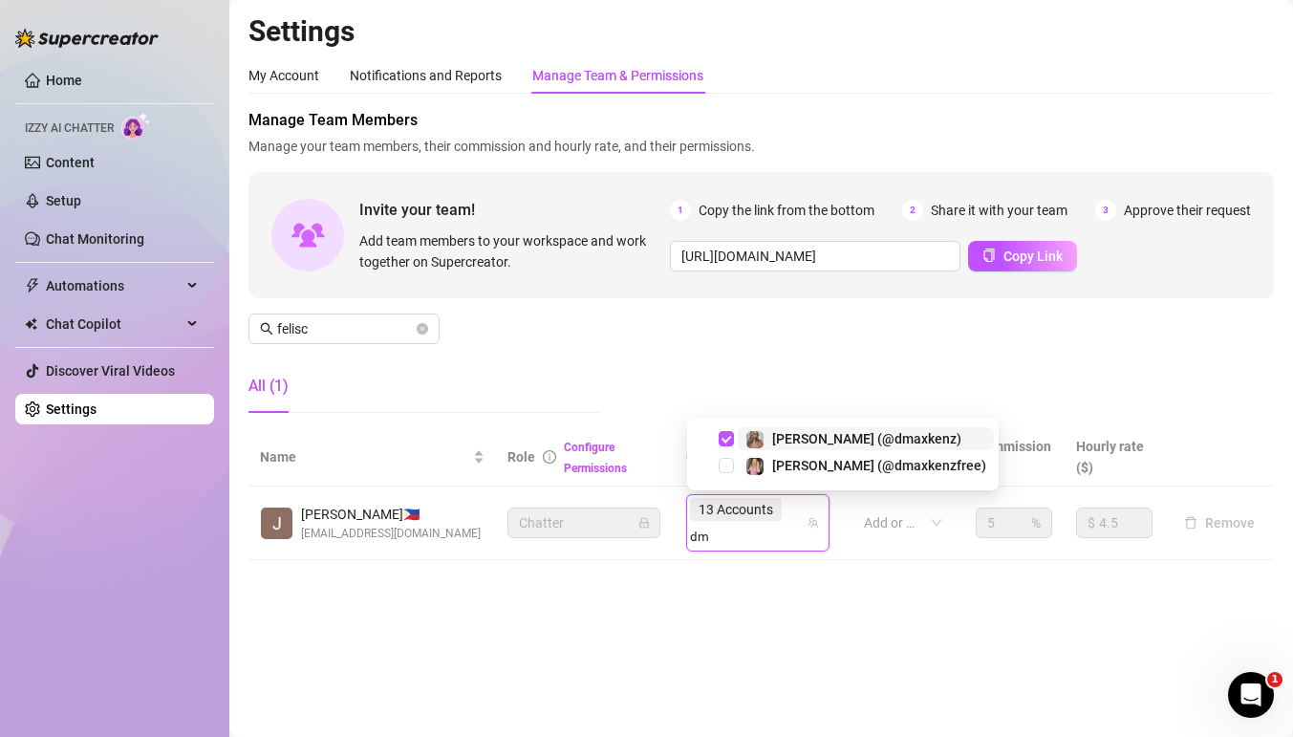
type input "dma"
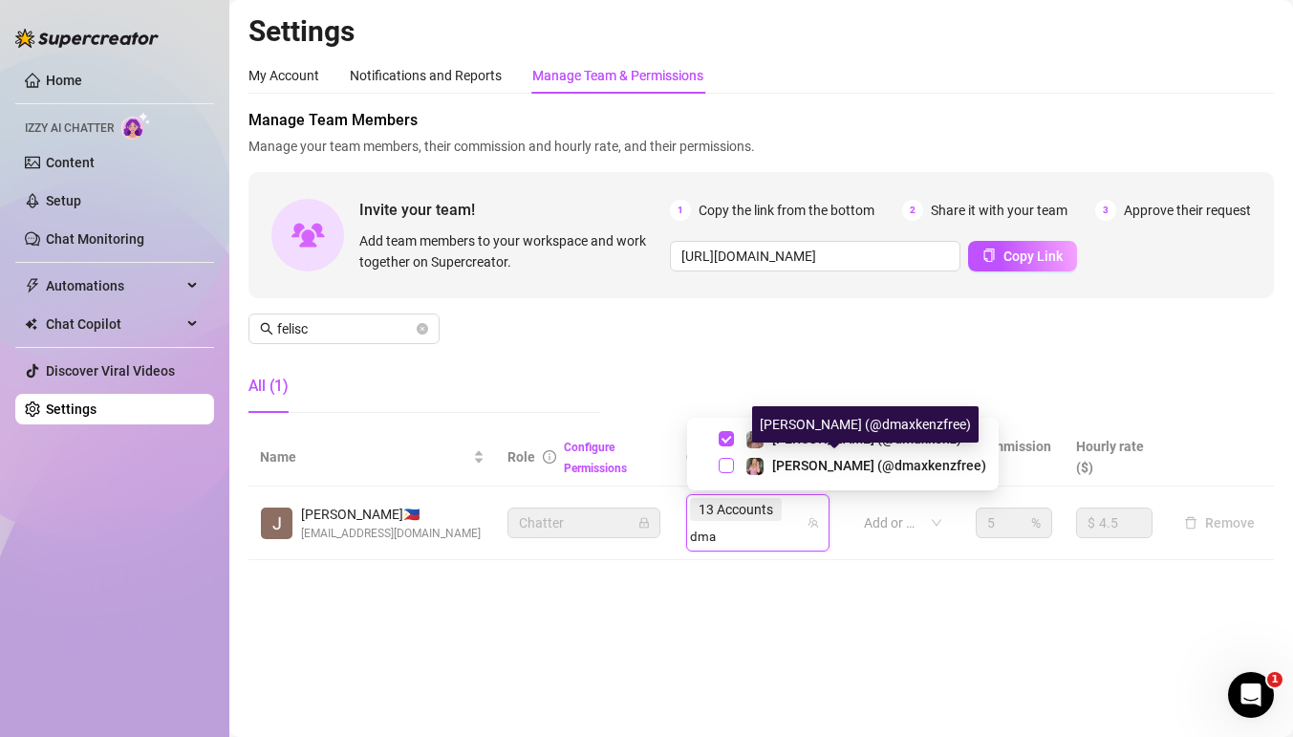
click at [732, 461] on span "Select tree node" at bounding box center [726, 465] width 15 height 15
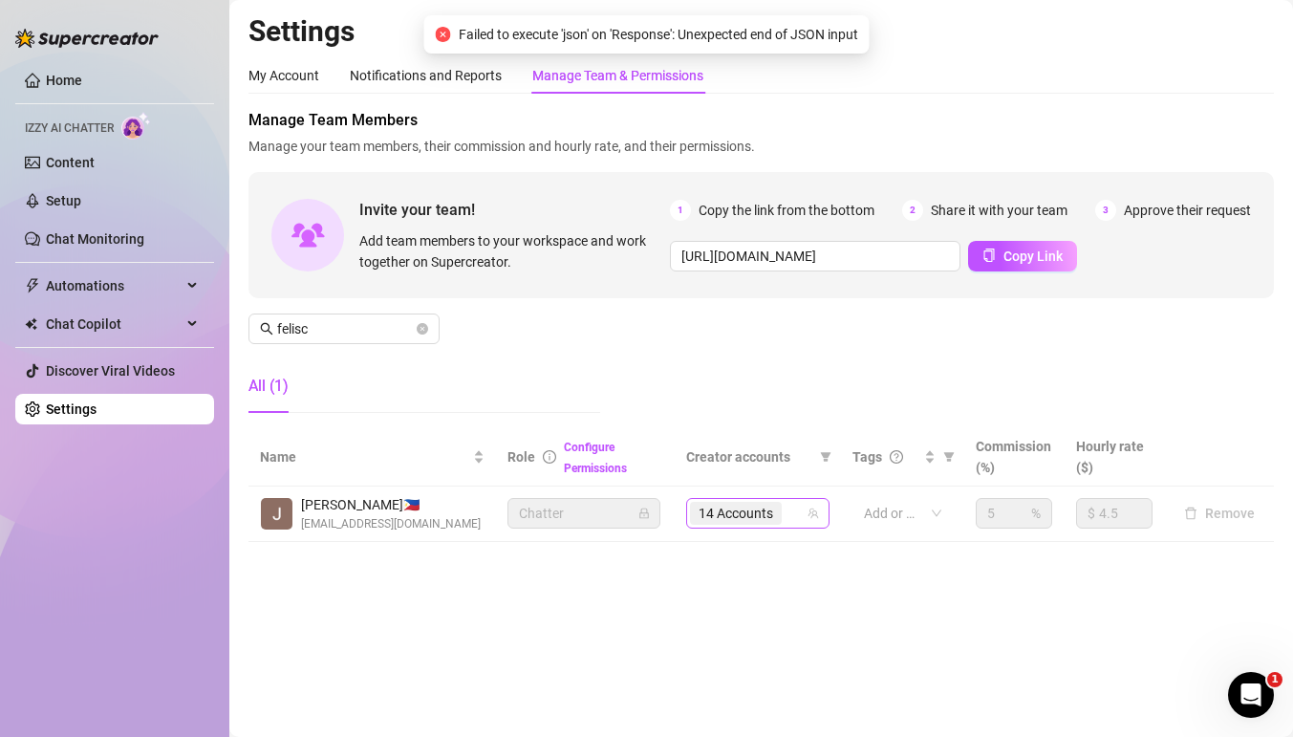
click at [815, 524] on div "14 Accounts" at bounding box center [757, 513] width 143 height 31
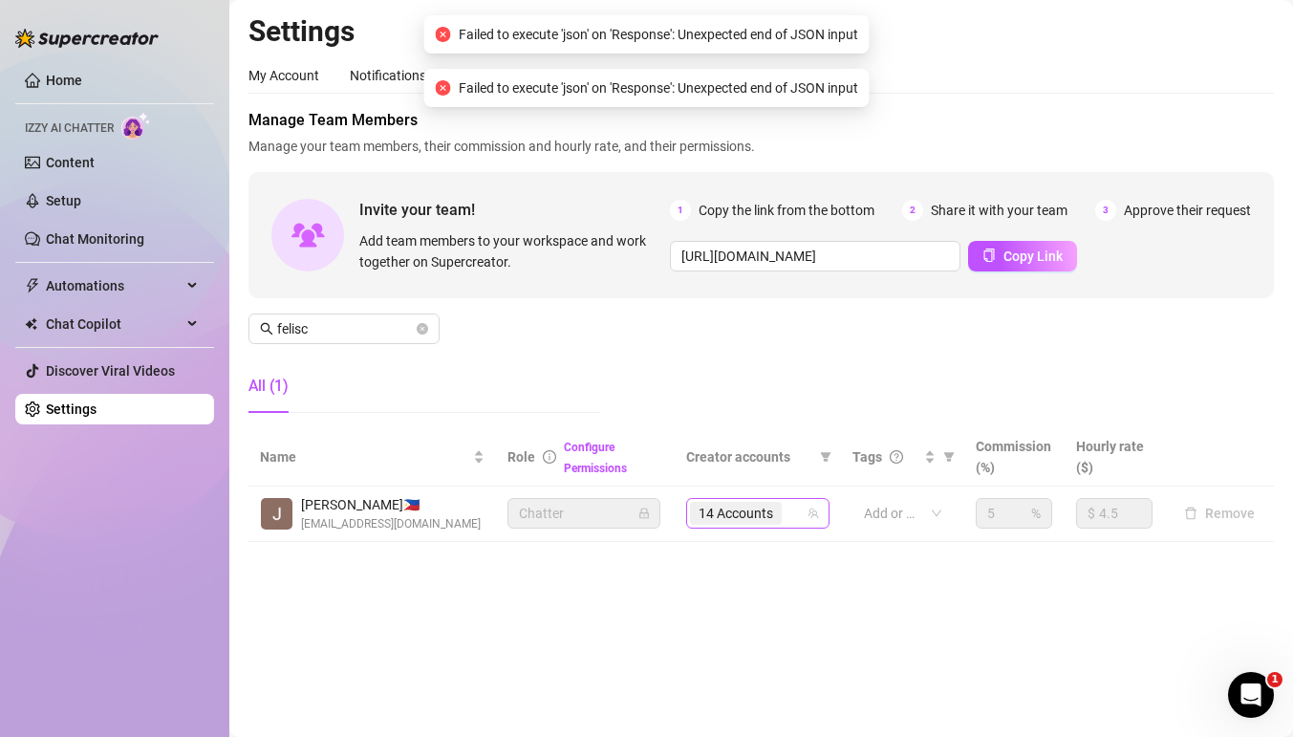
click at [803, 517] on div "14 Accounts" at bounding box center [748, 513] width 116 height 27
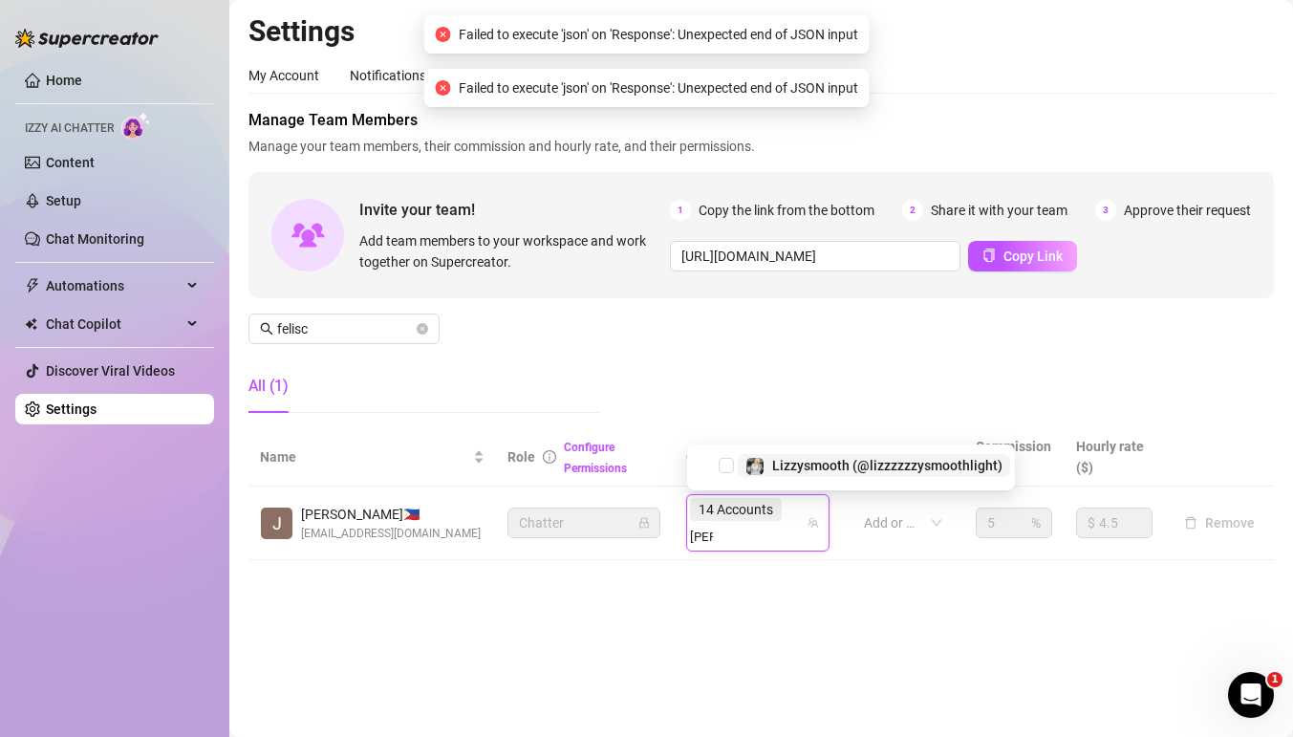
type input "lizz"
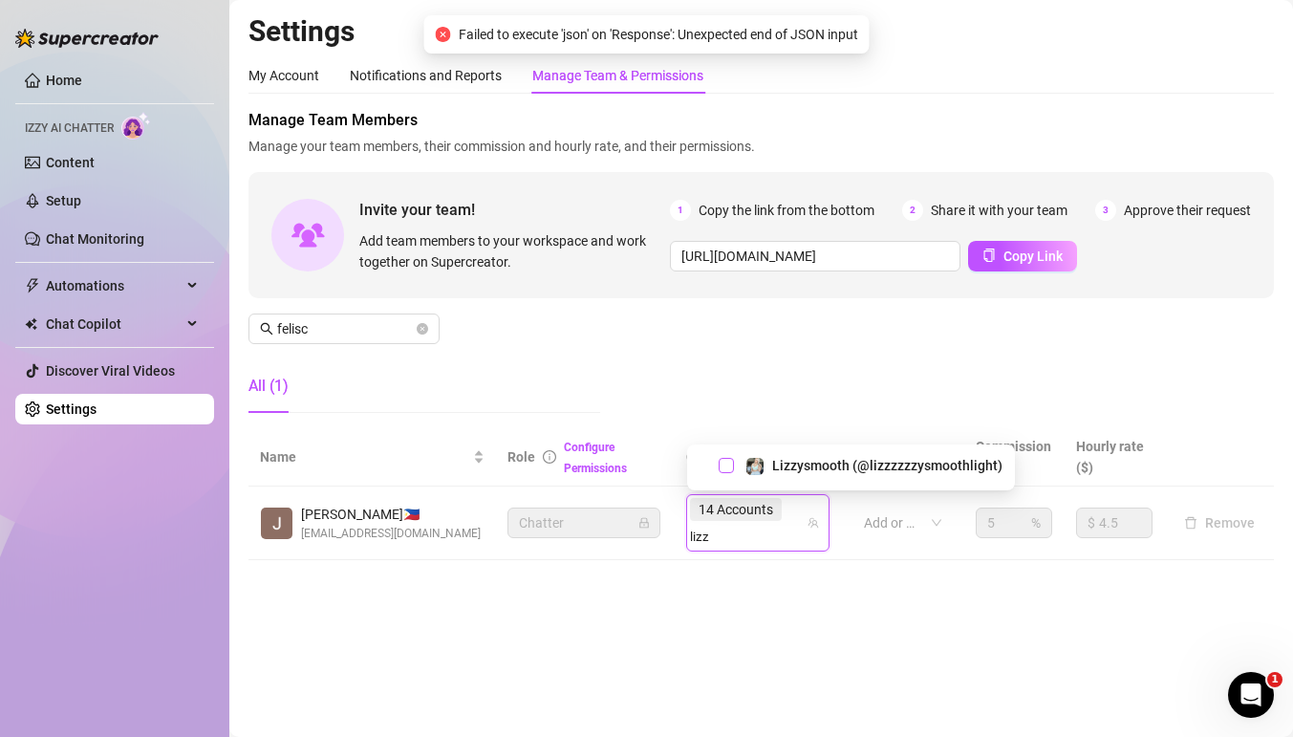
click at [728, 458] on span "Select tree node" at bounding box center [726, 465] width 15 height 15
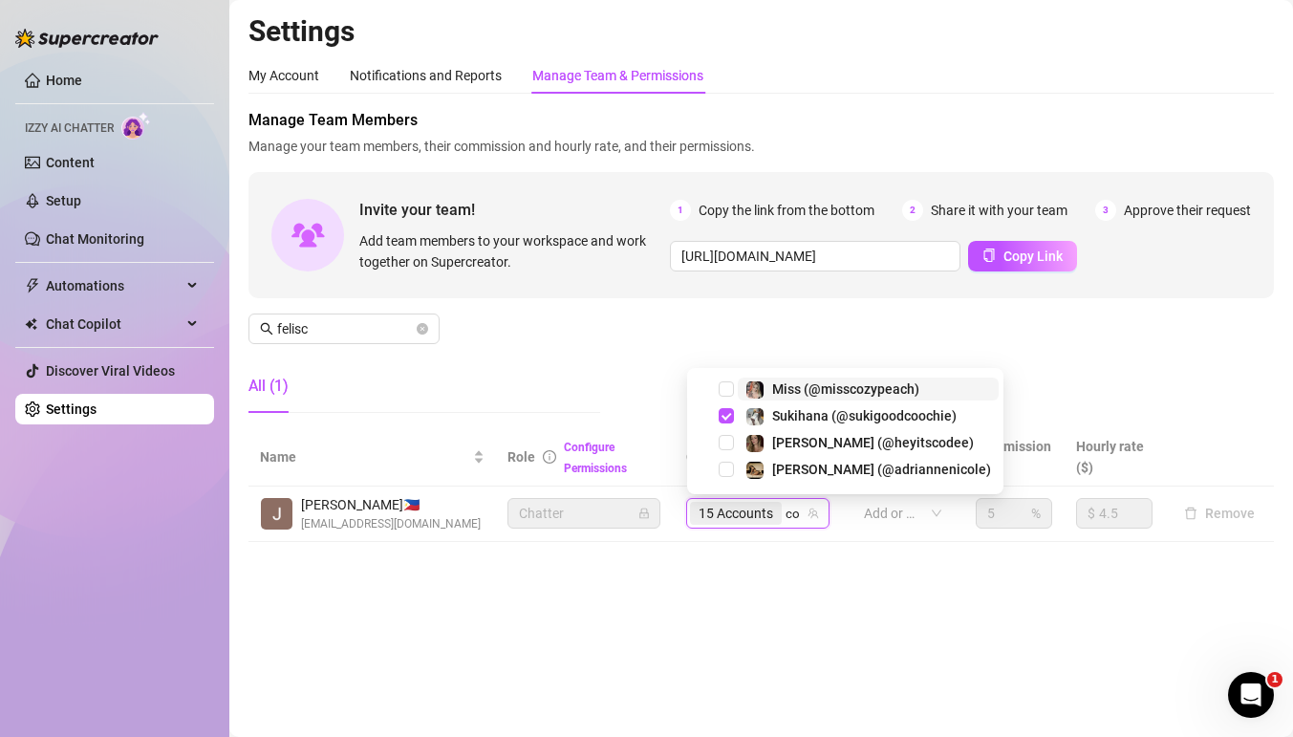
type input "cod"
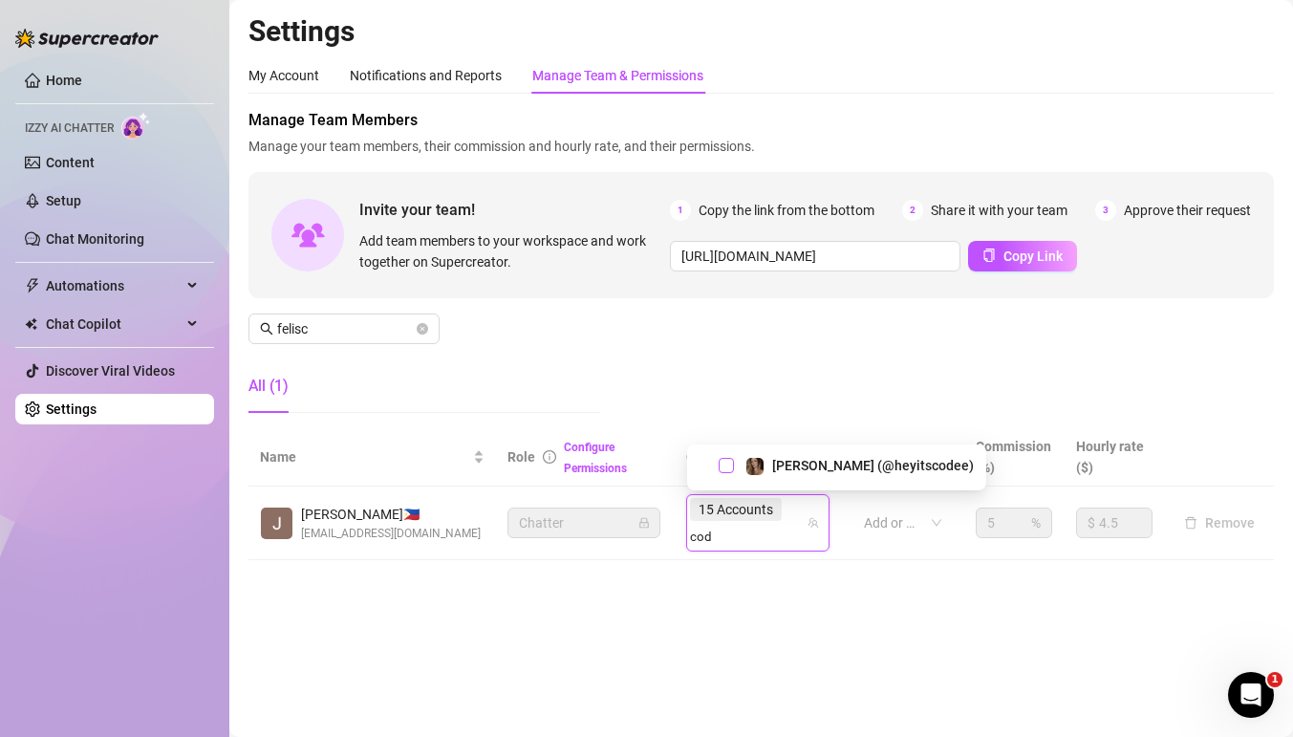
click at [720, 464] on span "Select tree node" at bounding box center [726, 465] width 15 height 15
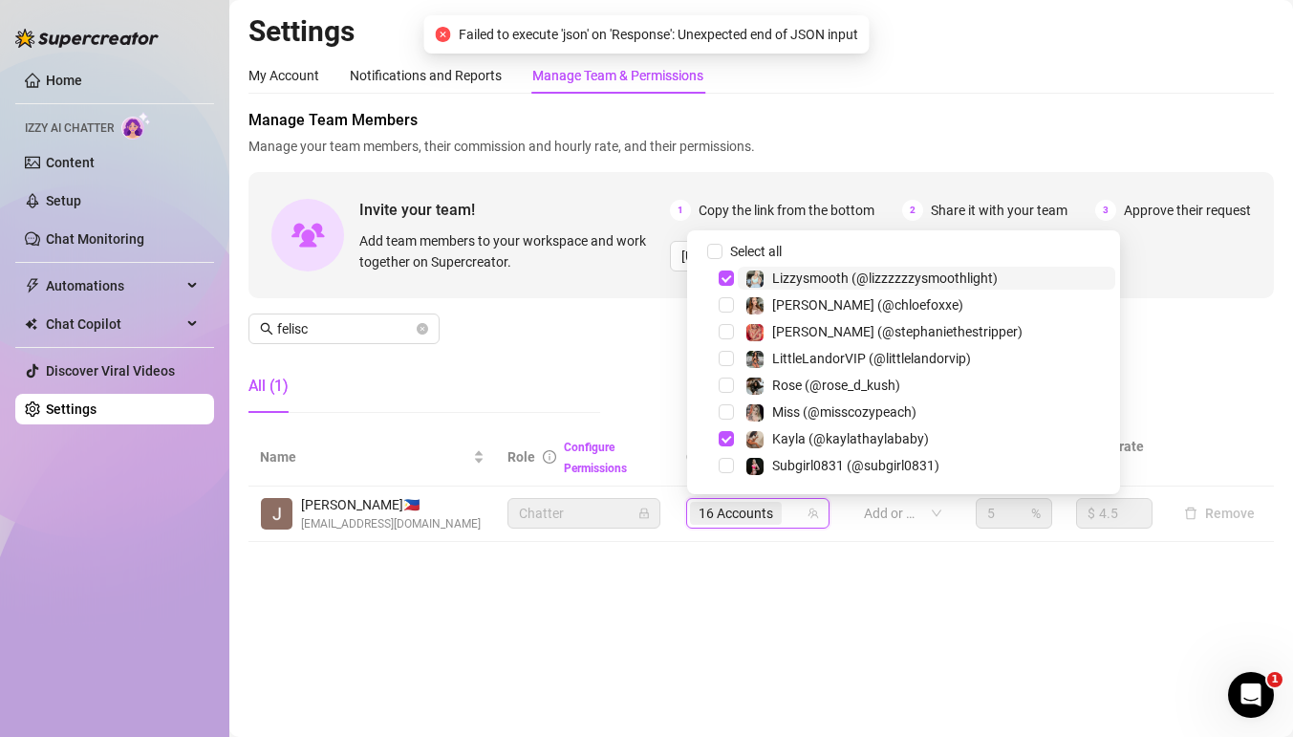
click at [794, 507] on div "16 Accounts" at bounding box center [748, 513] width 116 height 27
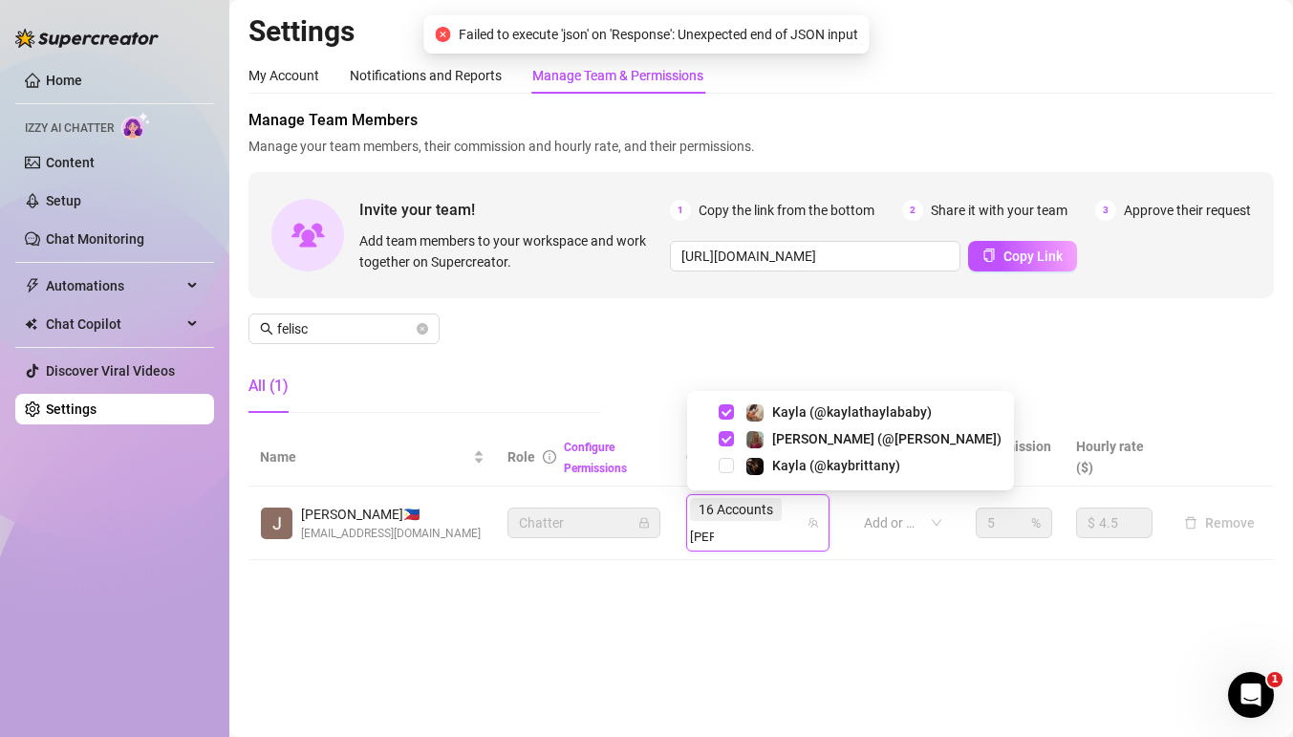
click at [736, 464] on div "Kayla (@kaybrittany)" at bounding box center [850, 465] width 317 height 23
type input "[PERSON_NAME]"
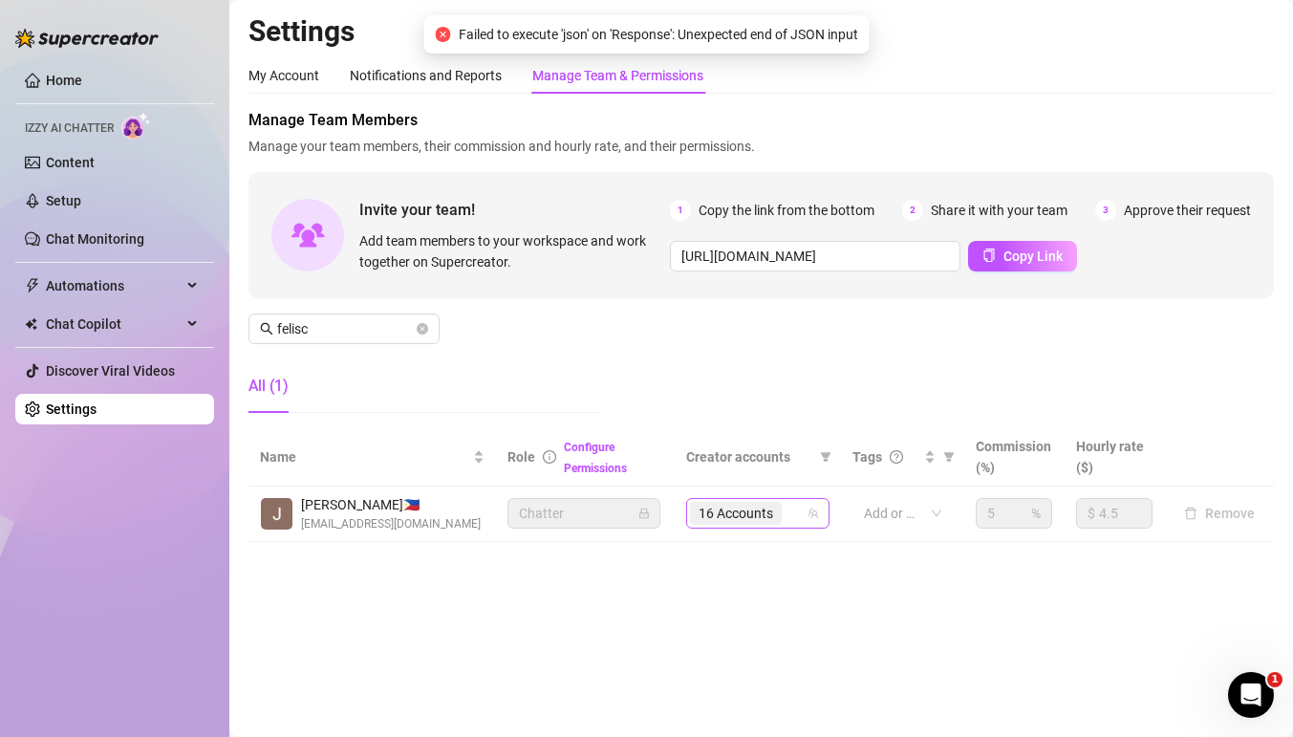
click at [787, 509] on input "search" at bounding box center [788, 513] width 4 height 23
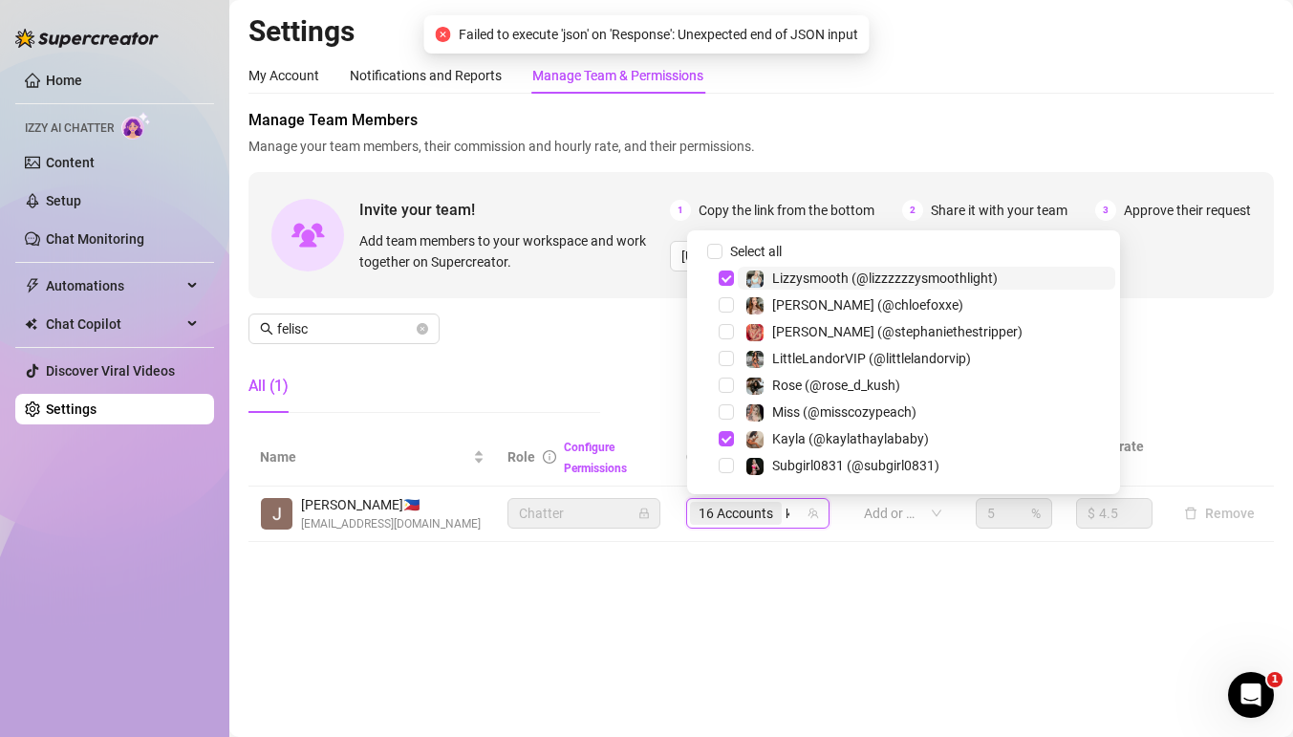
type input "[PERSON_NAME]"
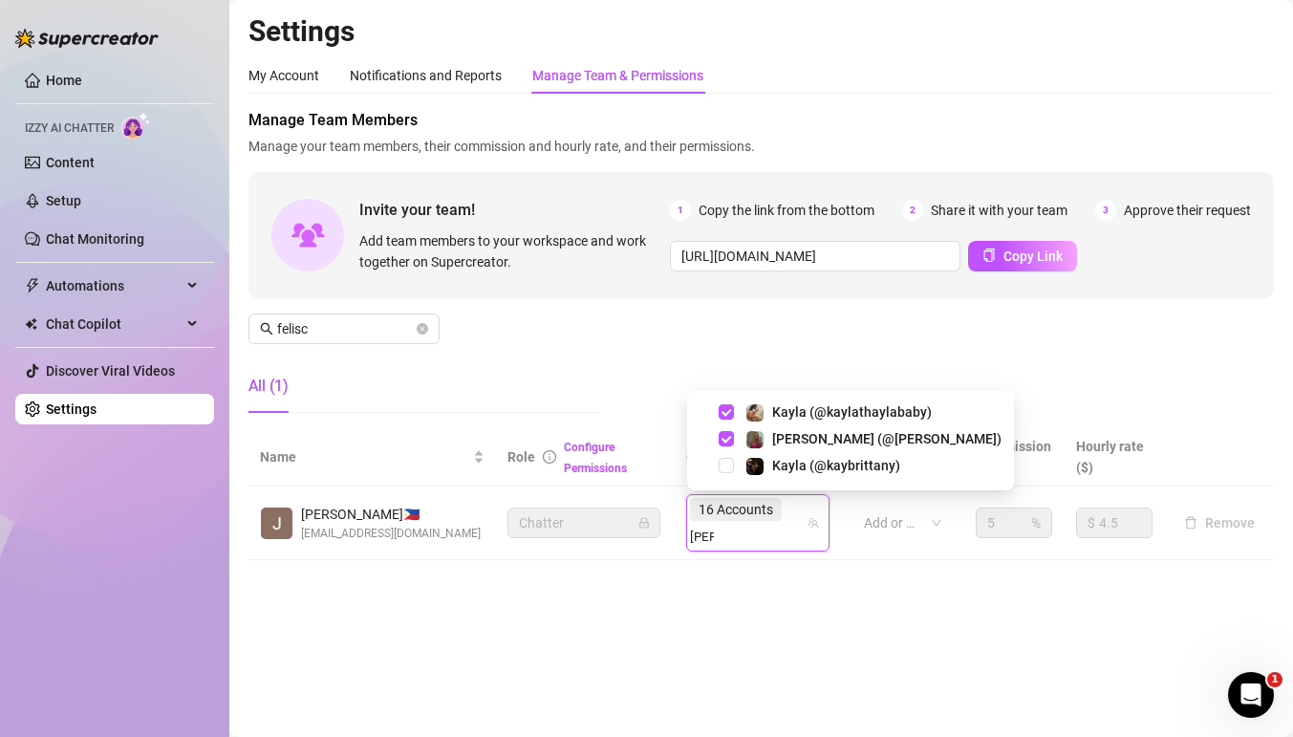
drag, startPoint x: 727, startPoint y: 459, endPoint x: 781, endPoint y: 507, distance: 72.4
click at [727, 458] on span "Select tree node" at bounding box center [726, 465] width 15 height 15
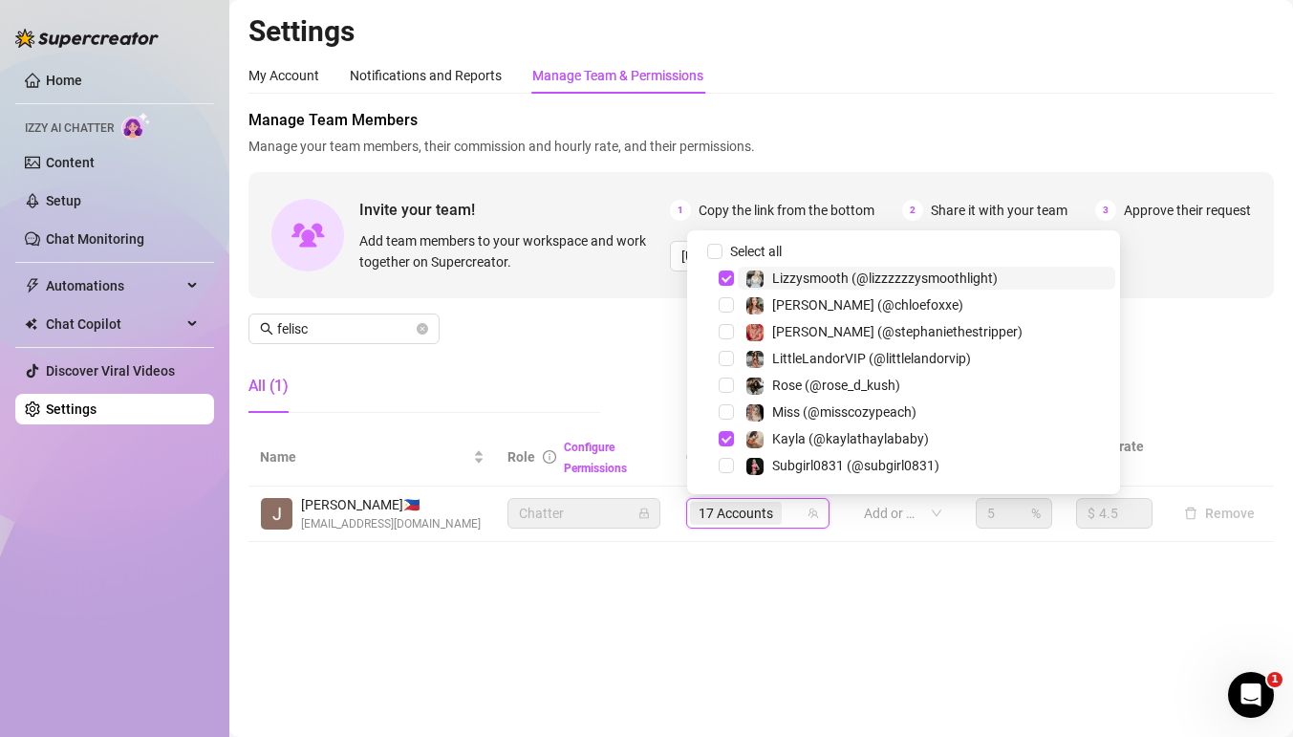
click at [793, 512] on div "17 Accounts" at bounding box center [748, 513] width 116 height 27
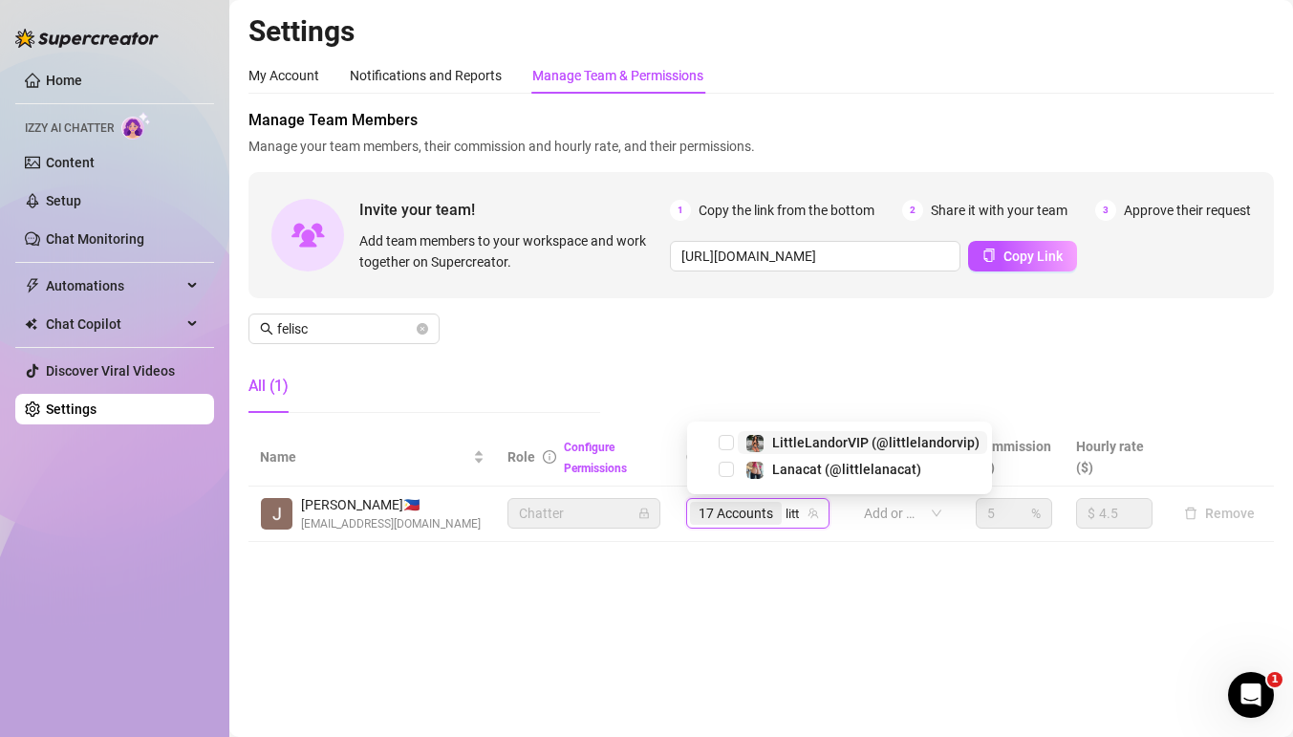
type input "littl"
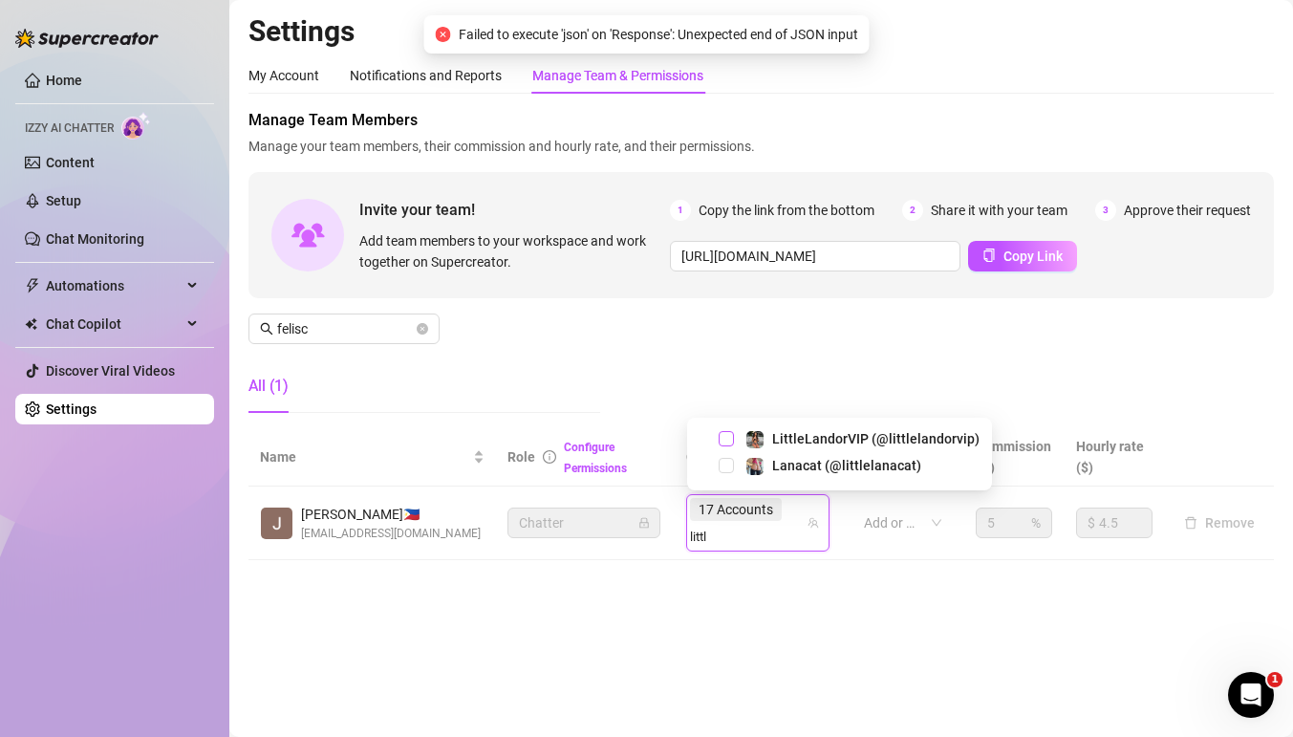
click at [728, 441] on span "Select tree node" at bounding box center [726, 438] width 15 height 15
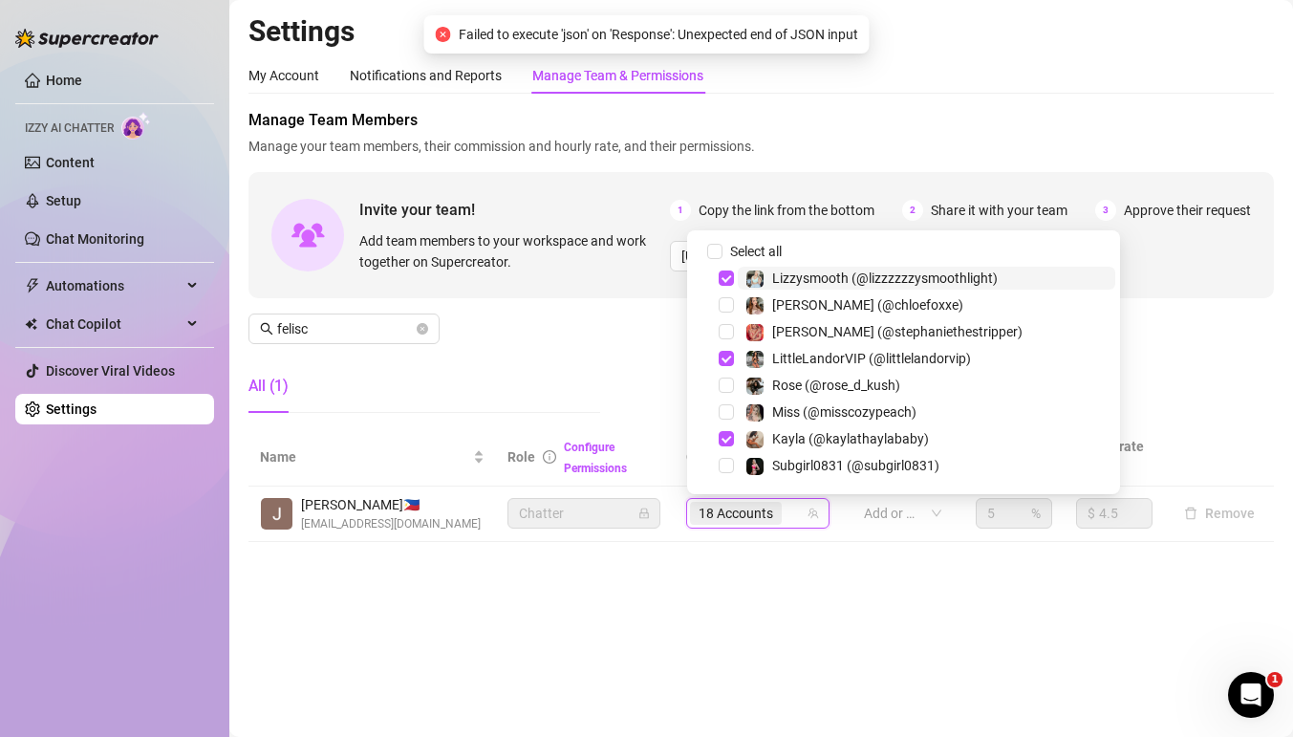
click at [795, 509] on div "18 Accounts" at bounding box center [748, 513] width 116 height 27
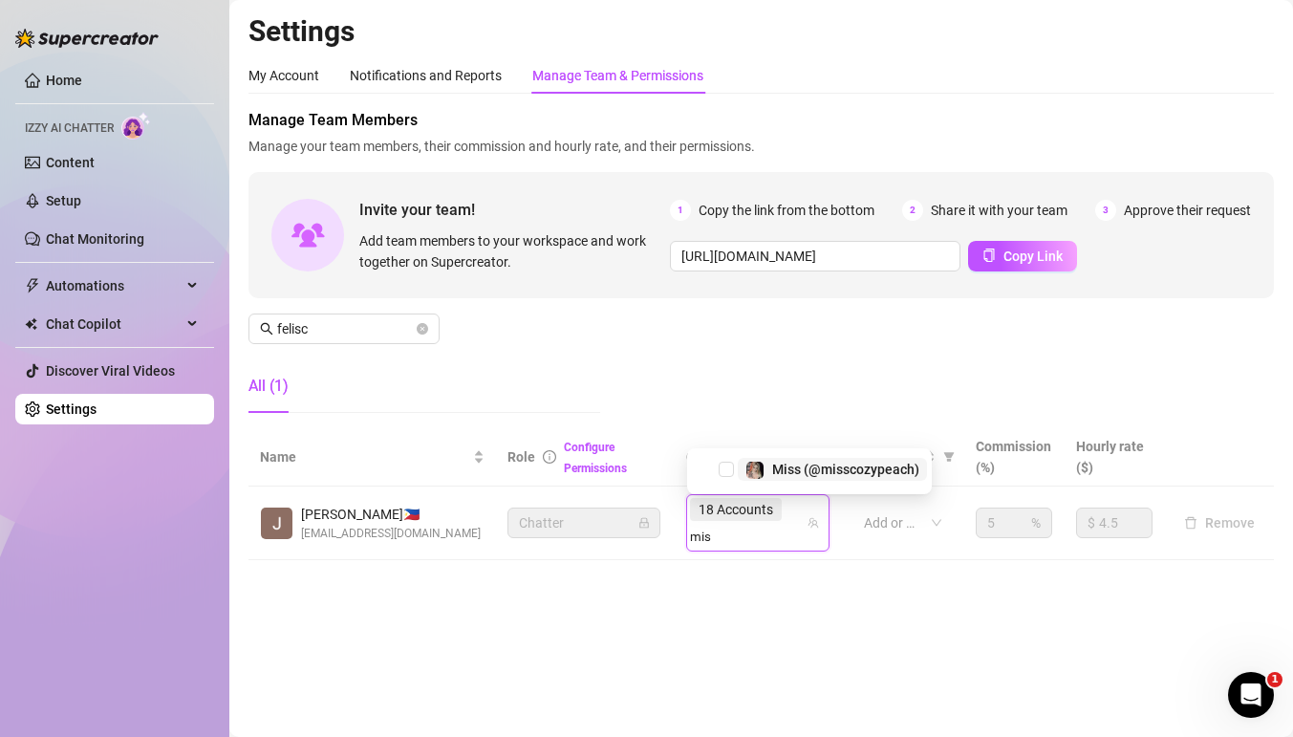
type input "miss"
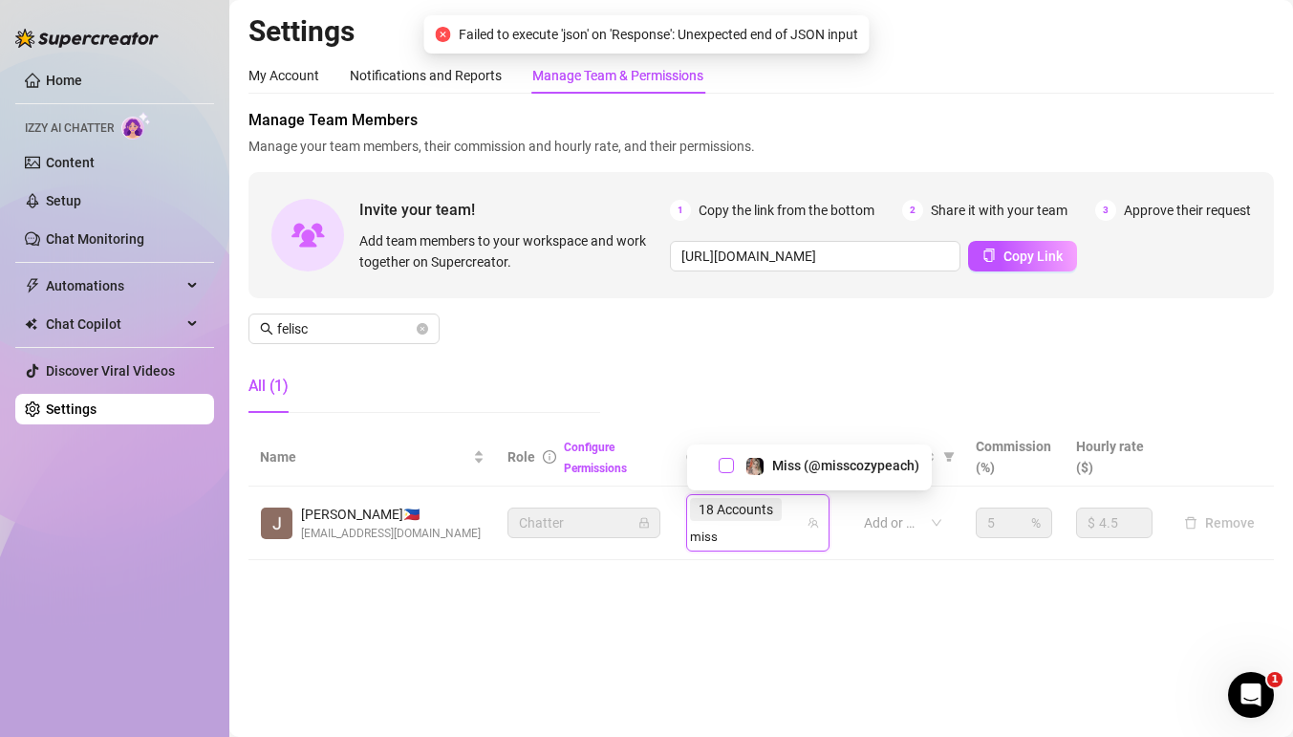
click at [723, 464] on span "Select tree node" at bounding box center [726, 465] width 15 height 15
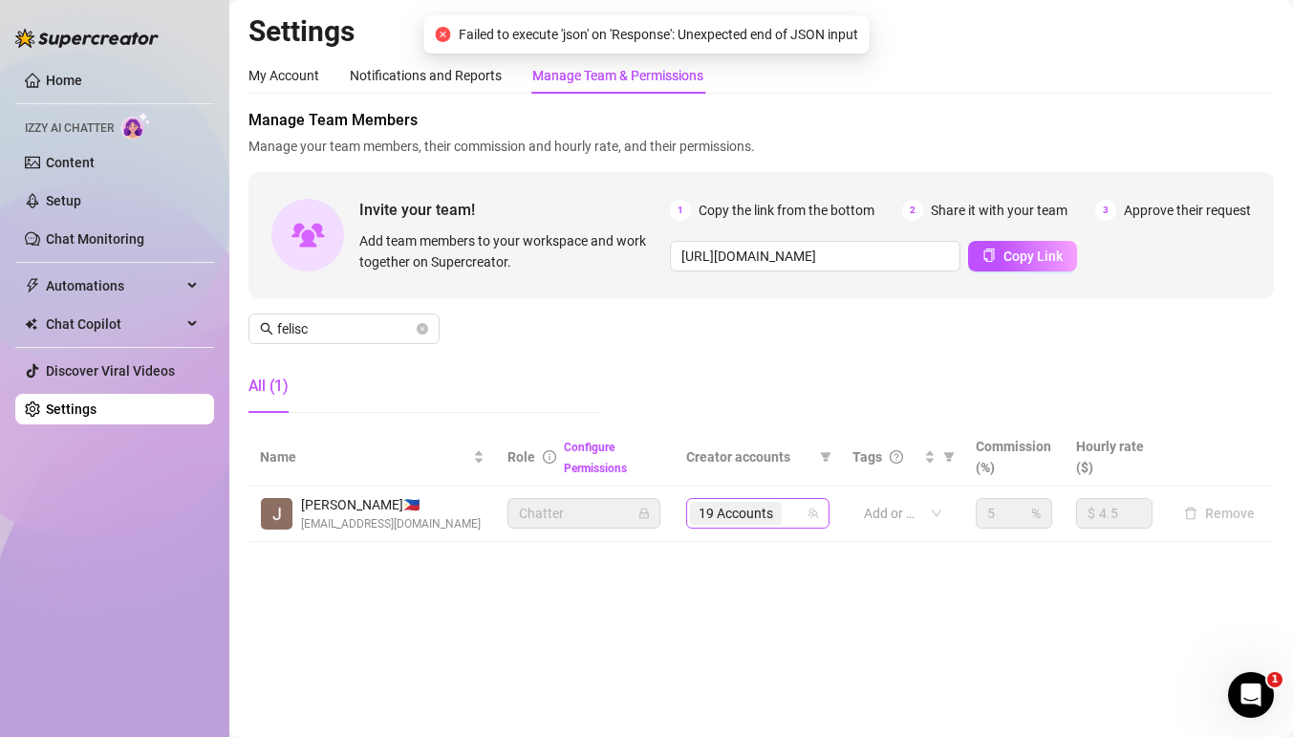
click at [792, 512] on div "19 Accounts" at bounding box center [748, 513] width 116 height 27
type input "ohs"
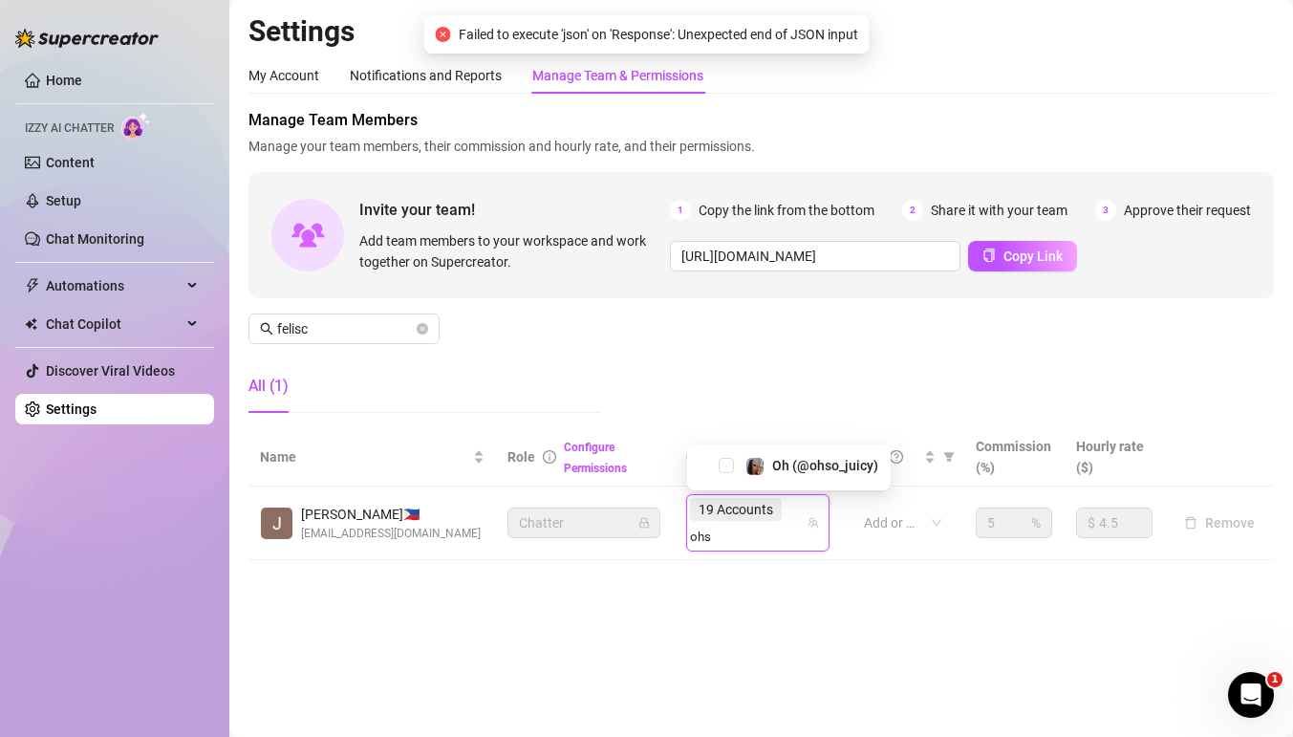
click at [735, 463] on div "Oh (@ohso_juicy)" at bounding box center [789, 465] width 194 height 23
click at [726, 463] on span "Select tree node" at bounding box center [726, 465] width 15 height 15
